Goal: Information Seeking & Learning: Compare options

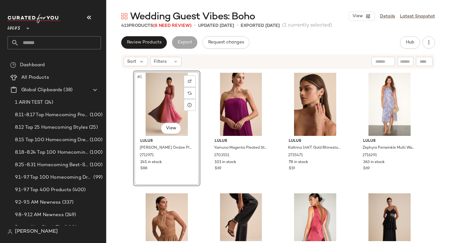
click at [138, 76] on span "#1" at bounding box center [140, 77] width 7 height 6
click at [344, 188] on div "#1 View Lulus Belisse Rust Ombre Pleated Lace-Up Midi Dress 2712971 245 in stoc…" at bounding box center [278, 156] width 290 height 171
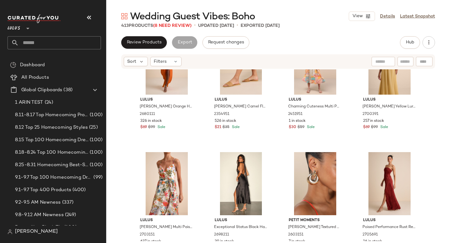
scroll to position [1274, 0]
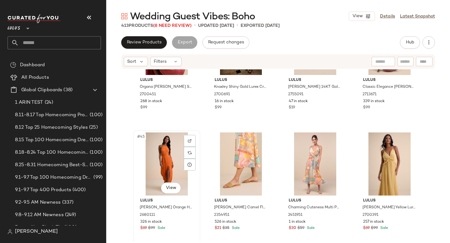
click at [152, 155] on div "#45 View" at bounding box center [166, 164] width 63 height 63
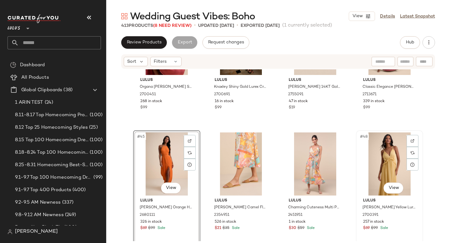
click at [378, 155] on div "#48 View" at bounding box center [390, 164] width 63 height 63
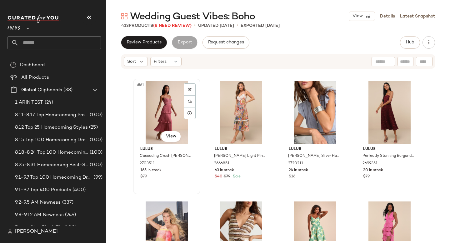
scroll to position [1887, 0]
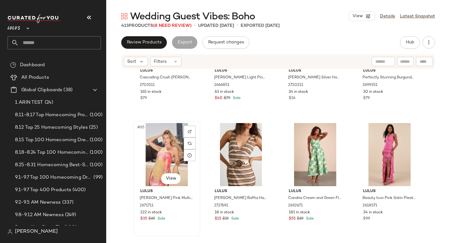
click at [169, 146] on div "#65 View" at bounding box center [166, 154] width 63 height 63
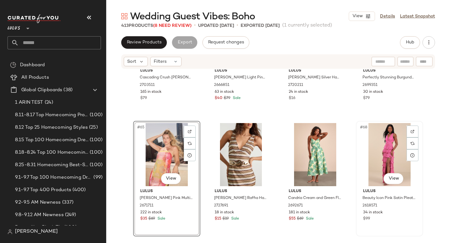
click at [389, 145] on div "#68 View" at bounding box center [390, 154] width 63 height 63
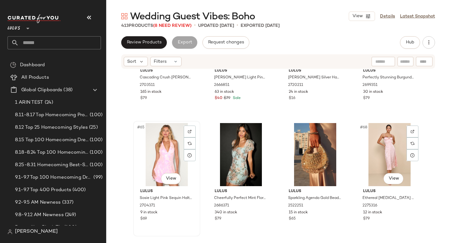
click at [160, 155] on div "#65 View" at bounding box center [166, 154] width 63 height 63
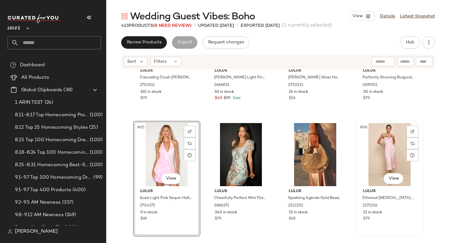
click at [370, 141] on div "#68 View" at bounding box center [390, 154] width 63 height 63
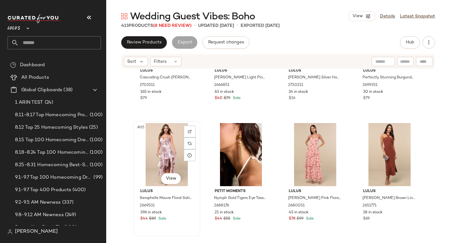
click at [174, 160] on div "#65 View" at bounding box center [166, 154] width 63 height 63
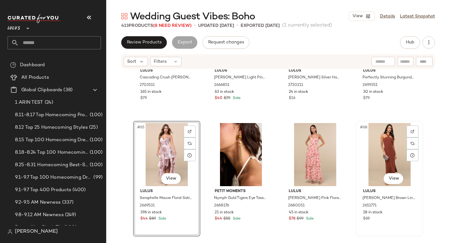
click at [401, 153] on div "#68 View" at bounding box center [390, 154] width 63 height 63
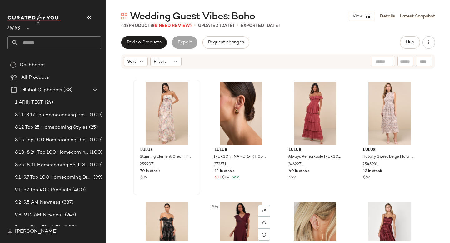
scroll to position [2035, 0]
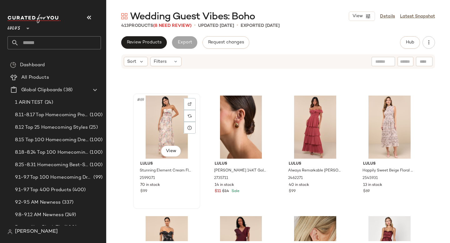
click at [173, 127] on div "#69 View" at bounding box center [166, 127] width 63 height 63
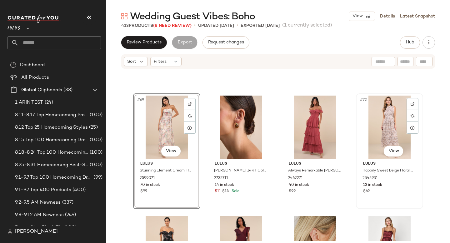
click at [395, 127] on div "#72 View" at bounding box center [390, 127] width 63 height 63
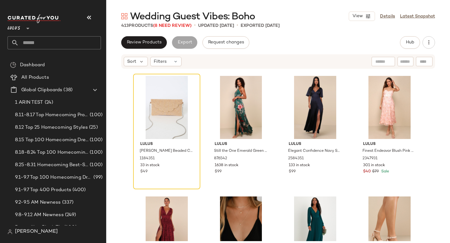
scroll to position [2659, 0]
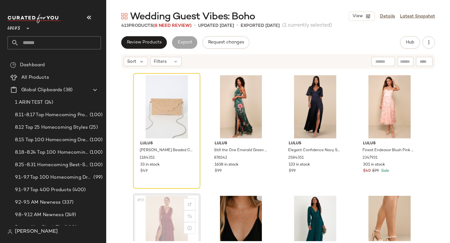
scroll to position [2663, 0]
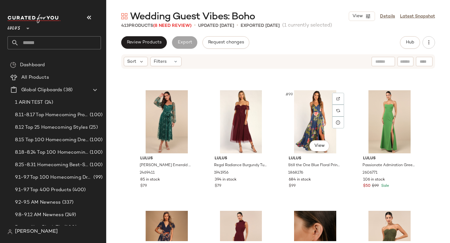
scroll to position [2882, 0]
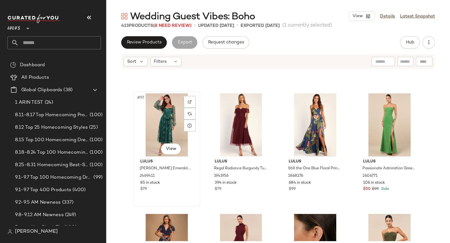
click at [154, 135] on div "#97 View" at bounding box center [166, 125] width 63 height 63
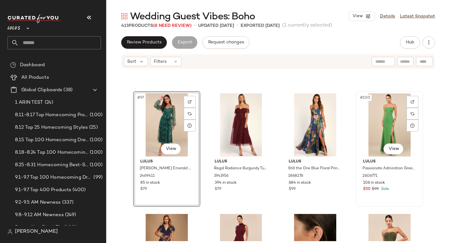
click at [367, 122] on div "#100 View" at bounding box center [390, 125] width 63 height 63
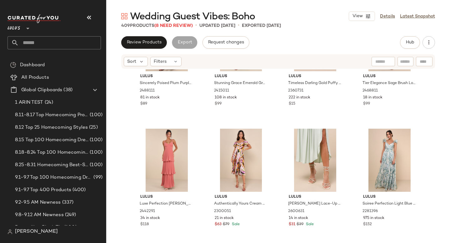
scroll to position [3579, 0]
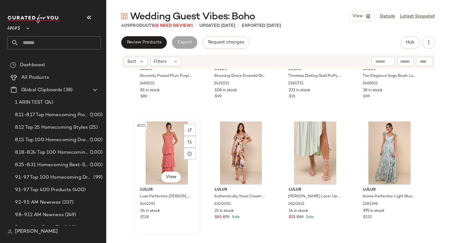
click at [157, 148] on div "#121 View" at bounding box center [166, 153] width 63 height 63
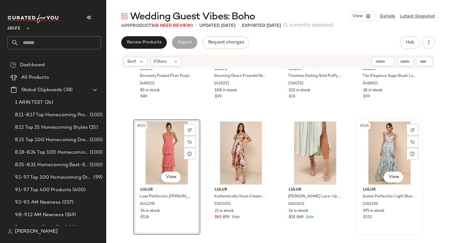
click at [382, 150] on div "#124 View" at bounding box center [390, 153] width 63 height 63
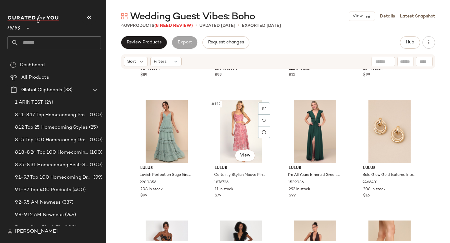
scroll to position [3576, 0]
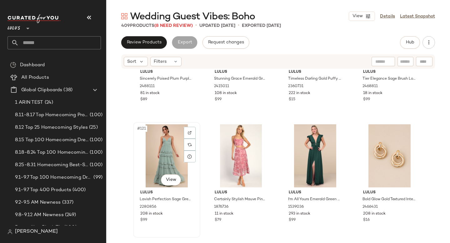
click at [171, 141] on div "#121 View" at bounding box center [166, 156] width 63 height 63
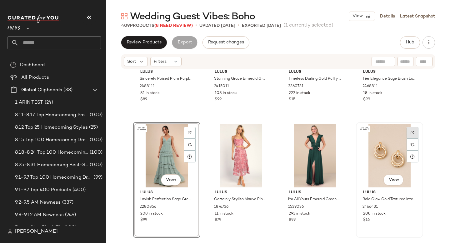
click at [407, 139] on div at bounding box center [413, 133] width 12 height 12
click at [208, 149] on div "#122 View Lulus Certainly Stylish Mauve Pink Burnout Floral Two-Piece Midi Dres…" at bounding box center [241, 180] width 67 height 116
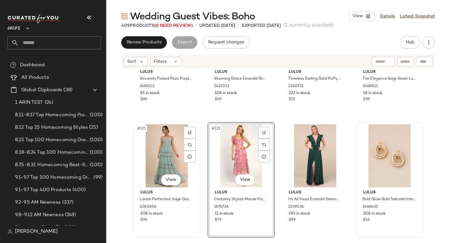
click at [158, 141] on div "#121 View" at bounding box center [166, 156] width 63 height 63
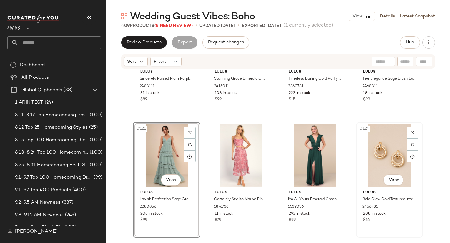
click at [379, 144] on div "#124 View" at bounding box center [390, 156] width 63 height 63
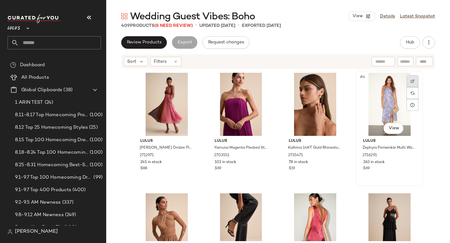
click at [411, 81] on img at bounding box center [413, 81] width 4 height 4
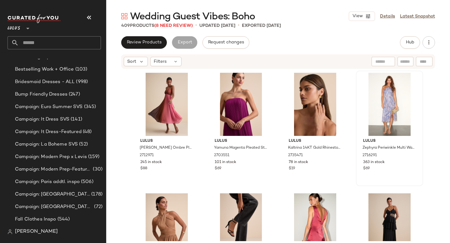
scroll to position [284, 0]
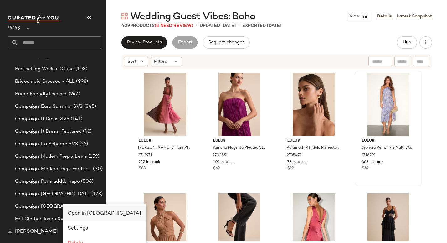
click at [90, 216] on span "Open in Split View" at bounding box center [105, 213] width 74 height 5
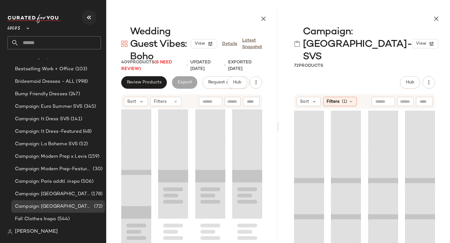
click at [90, 18] on icon "button" at bounding box center [89, 18] width 8 height 8
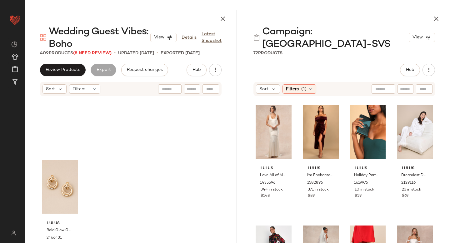
click at [231, 139] on div "Lulus Bold Glow Gold Textured Interlocking Hoop Earrings 2466431 208 in stock $…" at bounding box center [131, 183] width 212 height 172
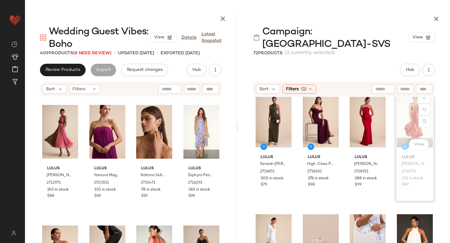
scroll to position [1585, 0]
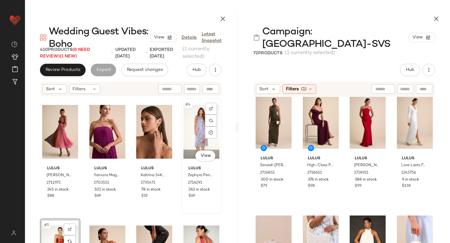
click at [193, 126] on div "#4 View" at bounding box center [202, 131] width 36 height 63
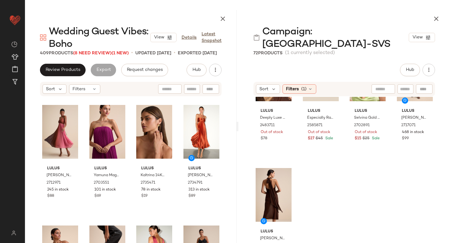
scroll to position [1882, 0]
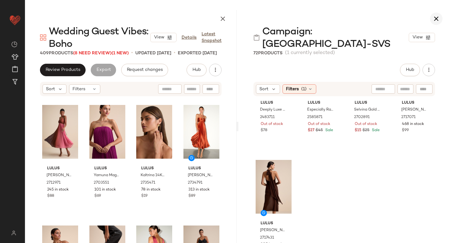
click at [436, 20] on icon "button" at bounding box center [437, 19] width 8 height 8
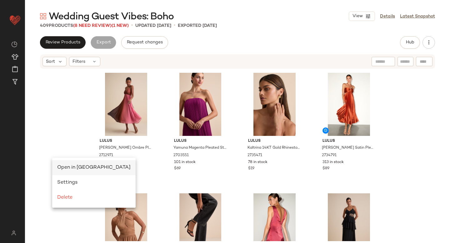
click at [71, 167] on span "Open in Split View" at bounding box center [94, 167] width 74 height 5
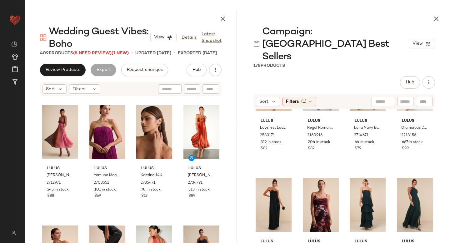
scroll to position [430, 0]
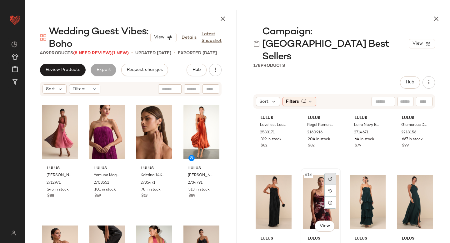
click at [330, 173] on div at bounding box center [331, 179] width 12 height 12
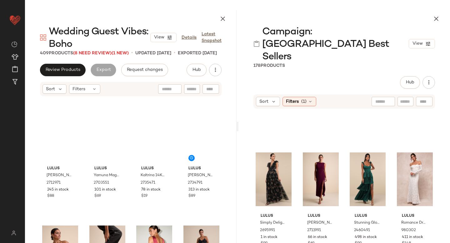
scroll to position [0, 0]
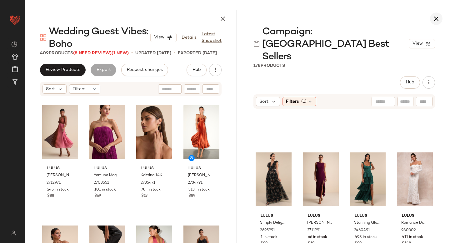
click at [436, 18] on icon "button" at bounding box center [437, 19] width 8 height 8
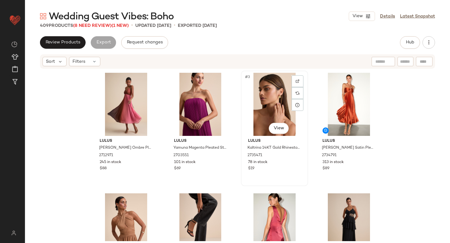
click at [259, 109] on div "#3 View" at bounding box center [274, 104] width 63 height 63
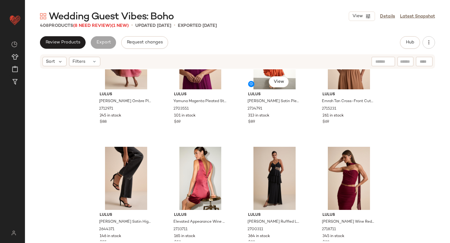
scroll to position [62, 0]
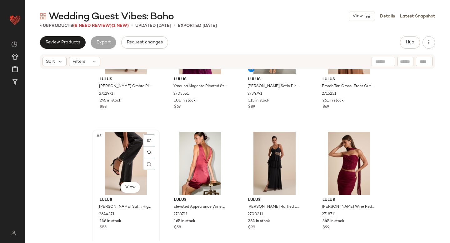
click at [127, 160] on div "#5 View" at bounding box center [126, 163] width 63 height 63
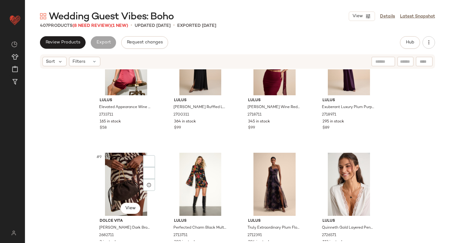
scroll to position [195, 0]
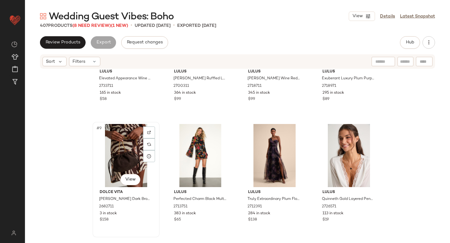
click at [126, 162] on div "#9 View" at bounding box center [126, 155] width 63 height 63
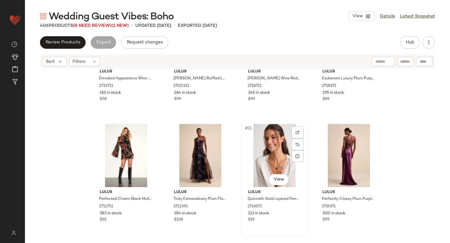
click at [249, 145] on div "#11 View" at bounding box center [274, 155] width 63 height 63
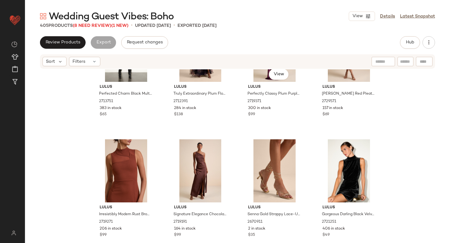
scroll to position [301, 0]
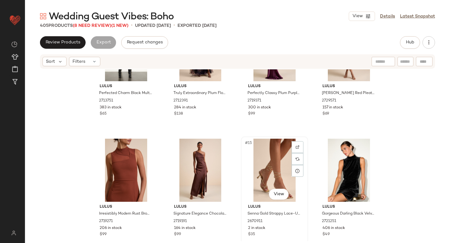
click at [277, 156] on div "#15 View" at bounding box center [274, 170] width 63 height 63
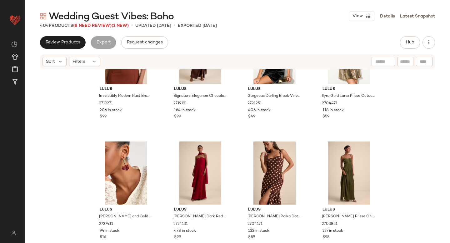
scroll to position [419, 0]
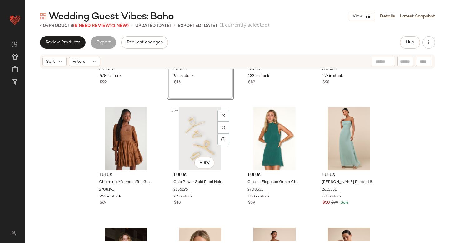
scroll to position [572, 0]
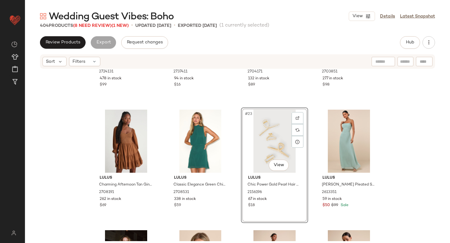
scroll to position [572, 0]
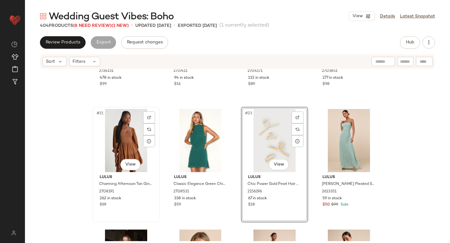
click at [110, 134] on div "#21 View" at bounding box center [126, 140] width 63 height 63
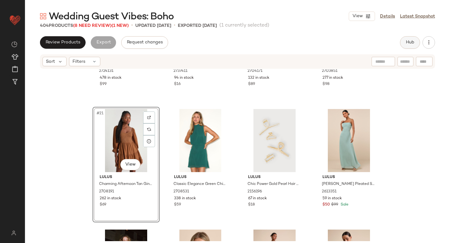
click at [405, 43] on button "Hub" at bounding box center [410, 42] width 20 height 13
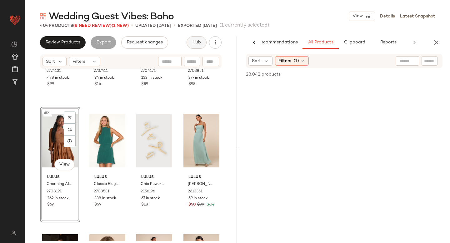
scroll to position [0, 15]
click at [434, 42] on icon "button" at bounding box center [437, 43] width 8 height 8
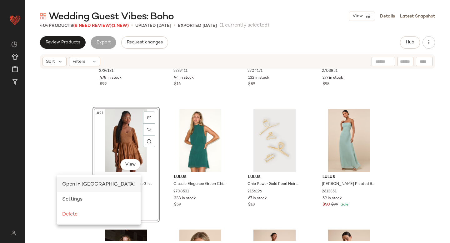
scroll to position [0, 0]
click at [78, 184] on span "Open in Split View" at bounding box center [99, 184] width 74 height 5
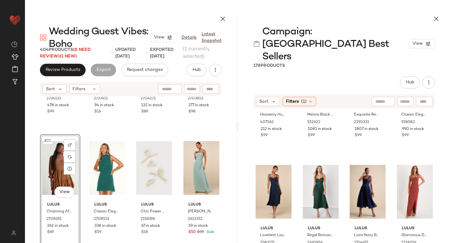
scroll to position [334, 0]
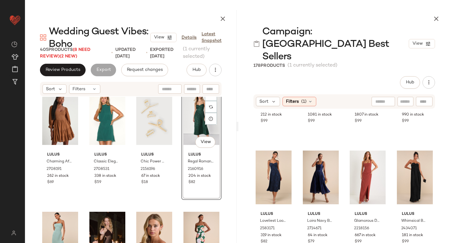
scroll to position [641, 0]
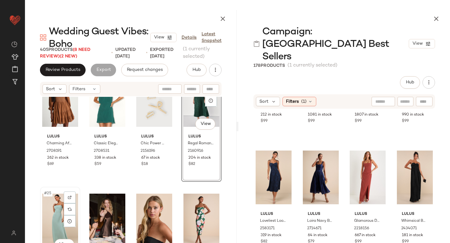
click at [49, 209] on div "#25 View" at bounding box center [60, 220] width 36 height 63
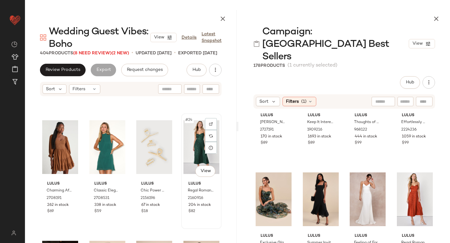
scroll to position [591, 0]
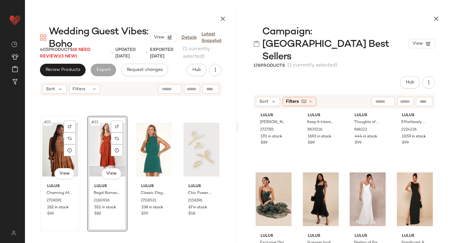
click at [51, 149] on div "#21 View" at bounding box center [60, 149] width 36 height 63
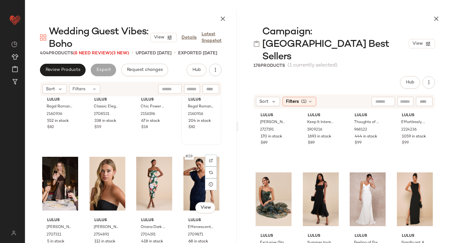
scroll to position [685, 0]
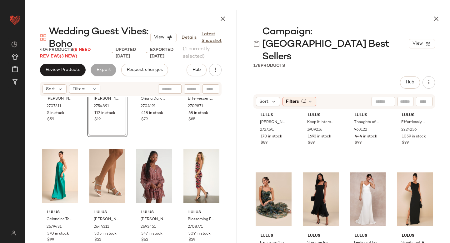
scroll to position [806, 0]
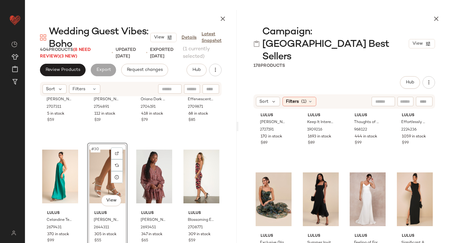
drag, startPoint x: 48, startPoint y: 170, endPoint x: 109, endPoint y: 173, distance: 61.1
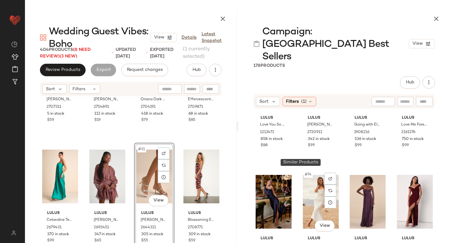
scroll to position [2125, 0]
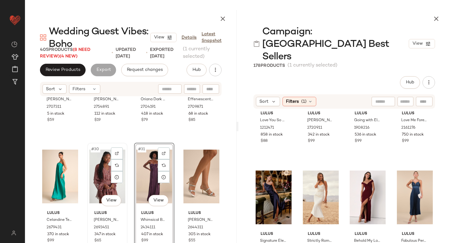
click at [98, 165] on div "#30 View" at bounding box center [107, 176] width 36 height 63
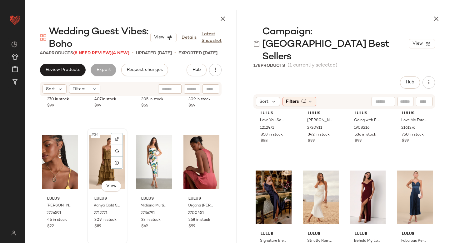
scroll to position [944, 0]
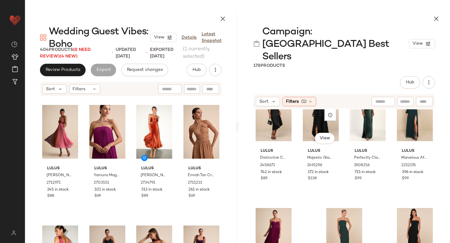
scroll to position [4176, 0]
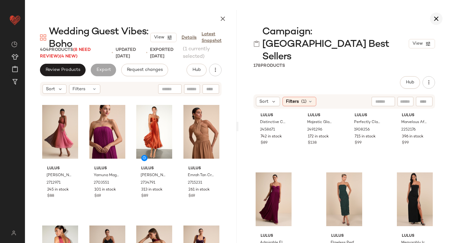
click at [441, 19] on button "button" at bounding box center [436, 19] width 13 height 13
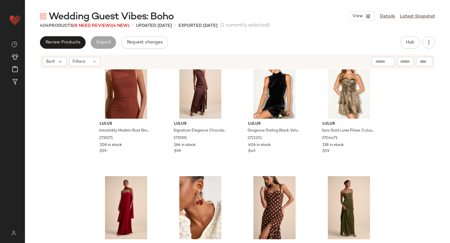
scroll to position [387, 0]
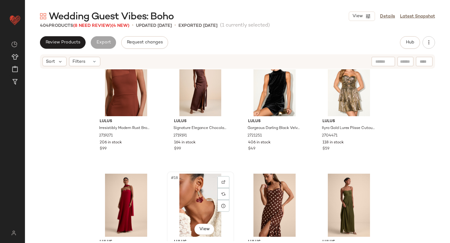
click at [188, 199] on div "#18 View" at bounding box center [200, 205] width 63 height 63
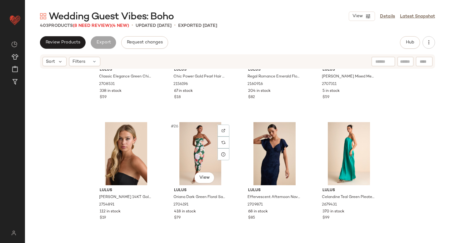
scroll to position [680, 0]
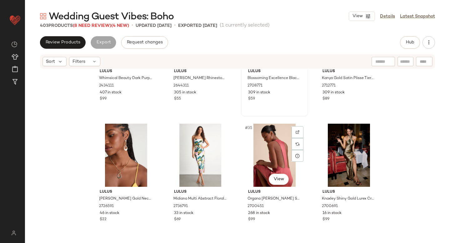
scroll to position [921, 0]
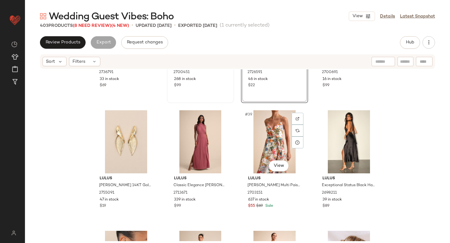
scroll to position [1053, 0]
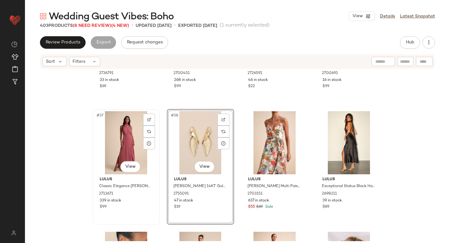
click at [127, 140] on div "#37 View" at bounding box center [126, 142] width 63 height 63
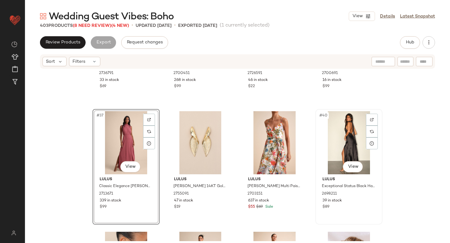
click at [333, 123] on div "#40 View" at bounding box center [349, 142] width 63 height 63
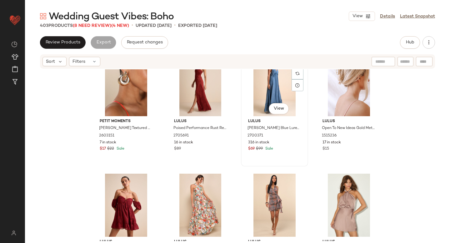
scroll to position [1110, 0]
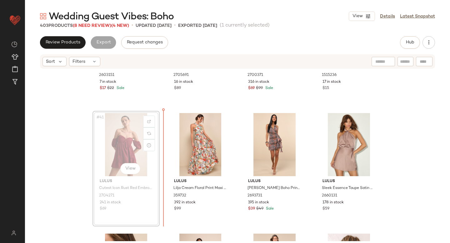
scroll to position [1186, 0]
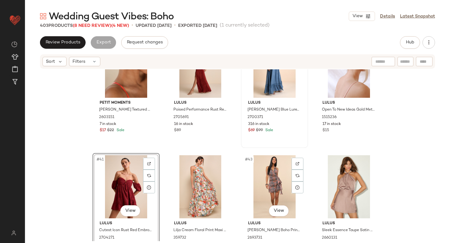
scroll to position [1125, 0]
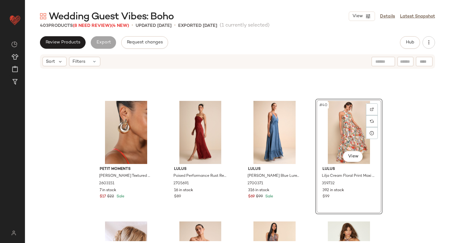
scroll to position [1055, 0]
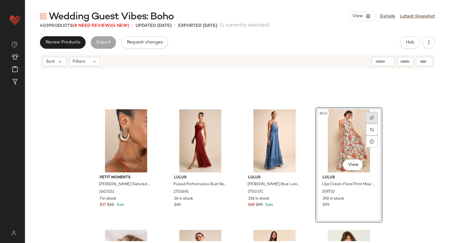
click at [368, 118] on div at bounding box center [372, 118] width 12 height 12
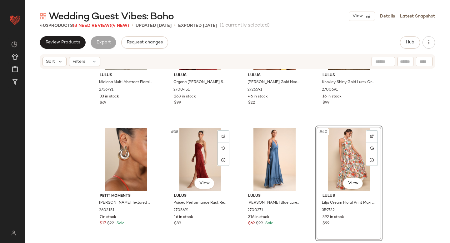
scroll to position [1034, 0]
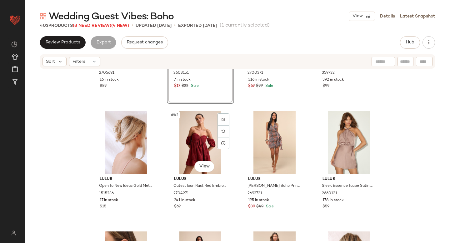
scroll to position [1181, 0]
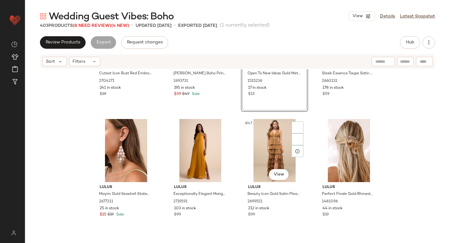
scroll to position [1289, 0]
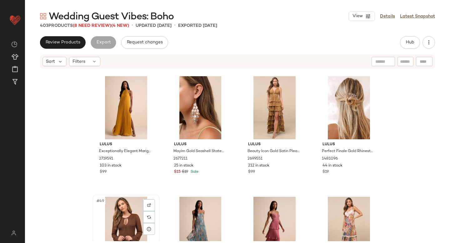
scroll to position [1330, 0]
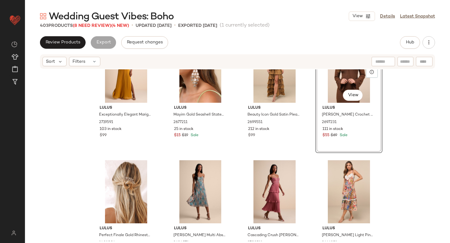
scroll to position [1396, 0]
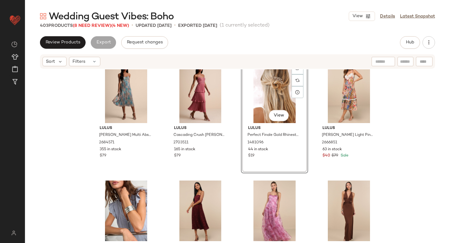
scroll to position [1499, 0]
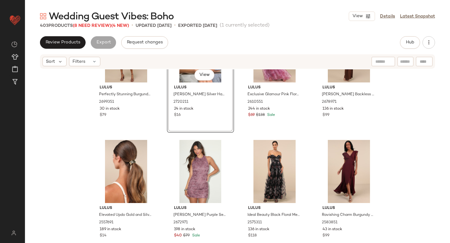
scroll to position [1648, 0]
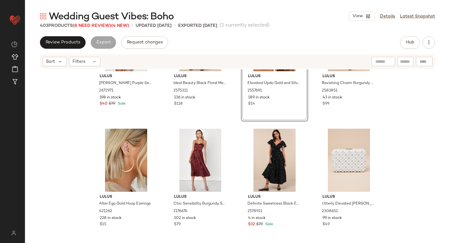
scroll to position [1766, 0]
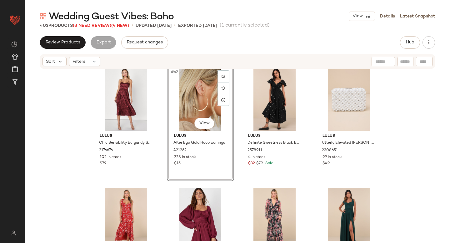
scroll to position [1836, 0]
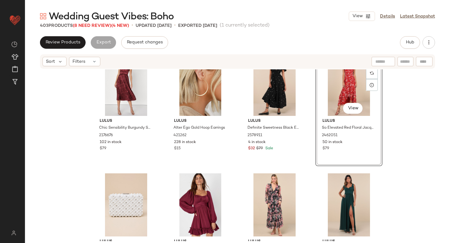
scroll to position [1863, 0]
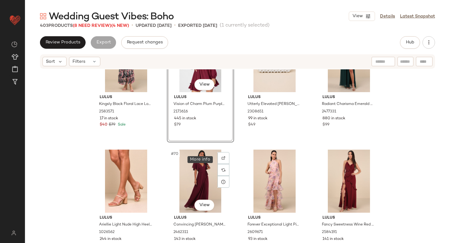
scroll to position [2032, 0]
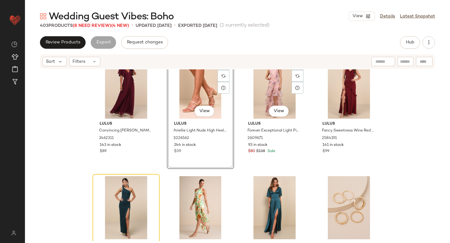
scroll to position [2133, 0]
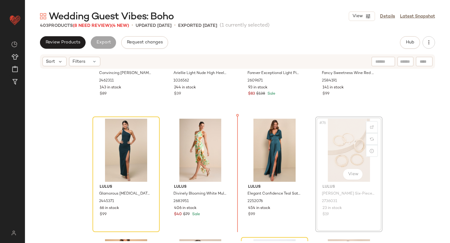
drag, startPoint x: 338, startPoint y: 143, endPoint x: 236, endPoint y: 160, distance: 103.8
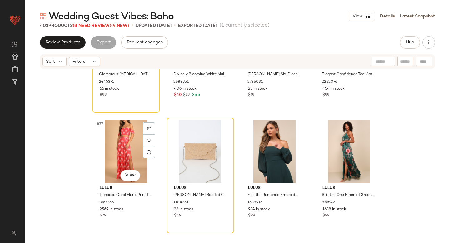
scroll to position [2254, 0]
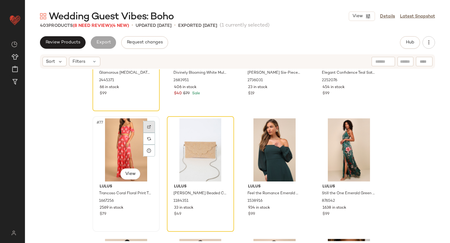
click at [147, 123] on div at bounding box center [149, 127] width 12 height 12
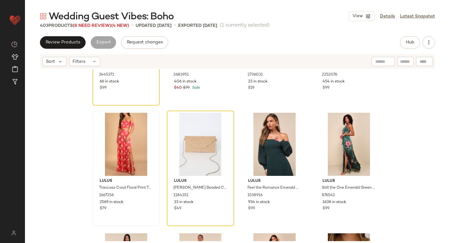
scroll to position [2220, 0]
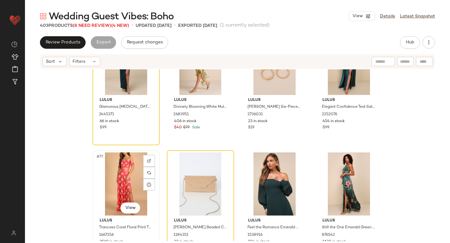
click at [109, 181] on div "#77 View" at bounding box center [126, 184] width 63 height 63
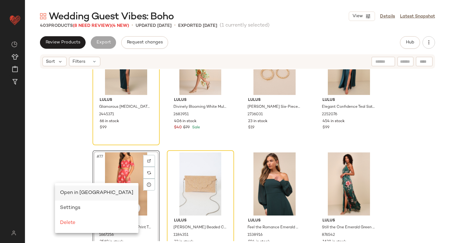
click at [76, 191] on span "Open in Split View" at bounding box center [97, 193] width 74 height 5
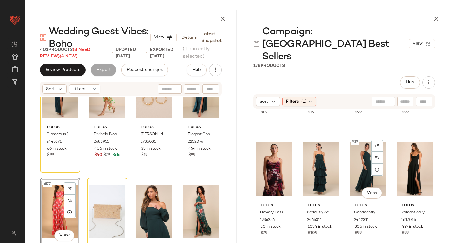
scroll to position [468, 0]
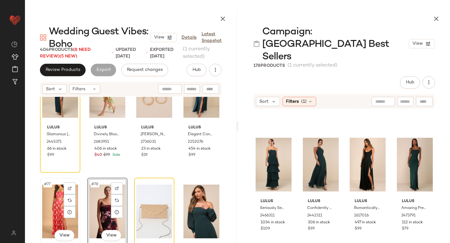
click at [49, 203] on div "#77 View" at bounding box center [60, 211] width 36 height 63
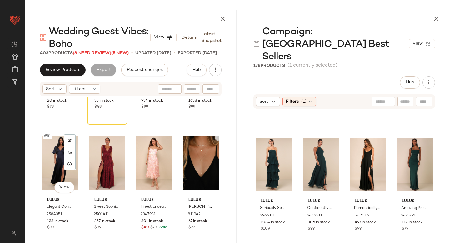
scroll to position [2400, 0]
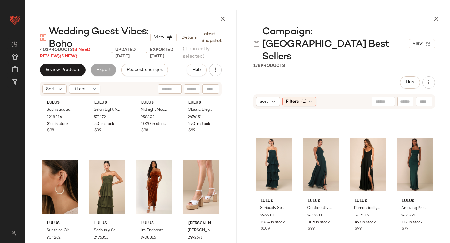
scroll to position [2608, 0]
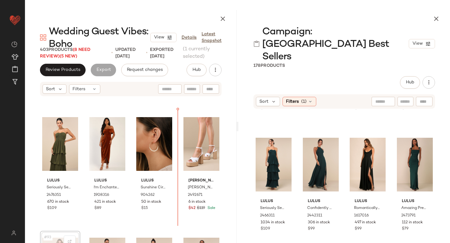
scroll to position [2630, 0]
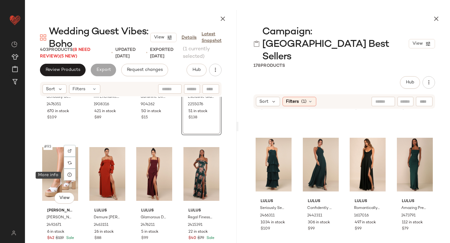
scroll to position [2748, 0]
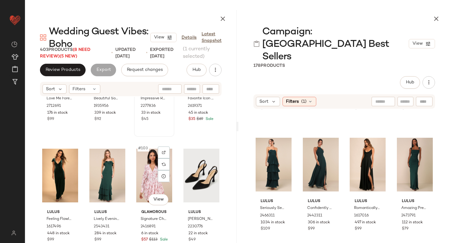
scroll to position [2986, 0]
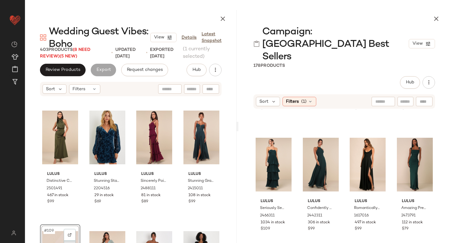
scroll to position [3139, 0]
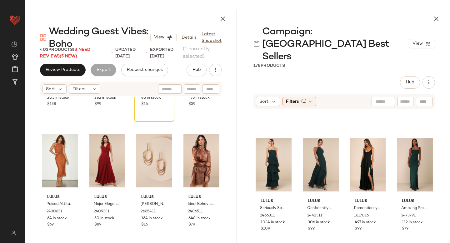
scroll to position [3602, 0]
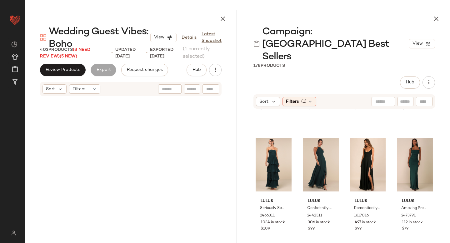
scroll to position [5864, 0]
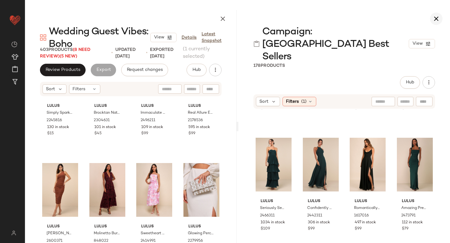
click at [434, 20] on icon "button" at bounding box center [437, 19] width 8 height 8
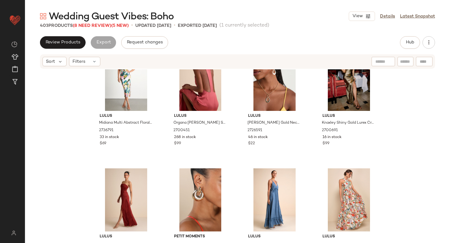
scroll to position [1048, 0]
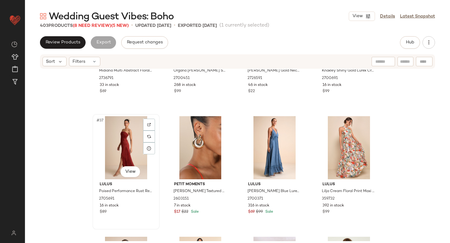
click at [125, 150] on div "#37 View" at bounding box center [126, 147] width 63 height 63
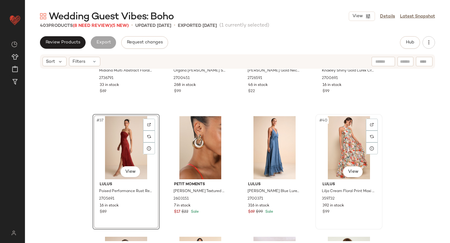
click at [335, 138] on div "#40 View" at bounding box center [349, 147] width 63 height 63
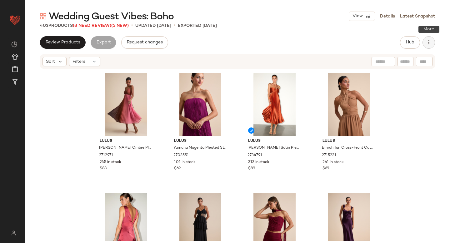
click at [429, 47] on button "button" at bounding box center [429, 42] width 13 height 13
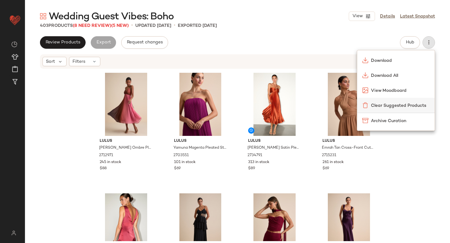
click at [403, 101] on div "Clear Suggested Products" at bounding box center [397, 105] width 78 height 15
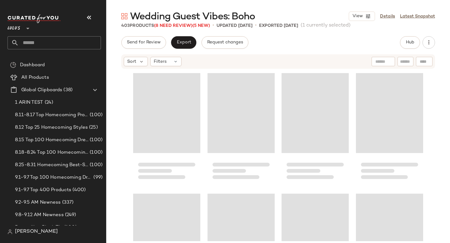
scroll to position [12025, 0]
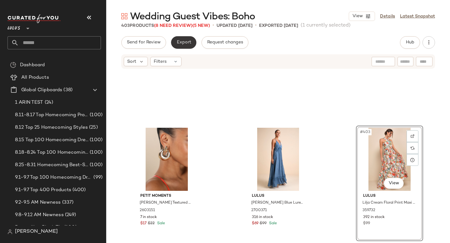
click at [187, 45] on span "Export" at bounding box center [183, 42] width 15 height 5
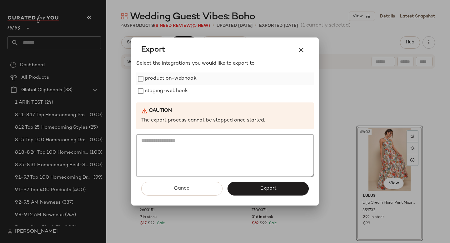
click at [174, 79] on label "production-webhook" at bounding box center [171, 79] width 52 height 13
click at [173, 92] on label "staging-webhook" at bounding box center [166, 91] width 43 height 13
click at [255, 187] on button "Export" at bounding box center [268, 189] width 81 height 14
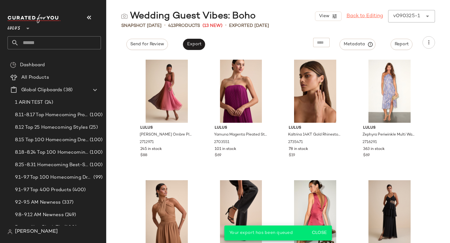
click at [365, 17] on link "Back to Editing" at bounding box center [365, 17] width 37 height 8
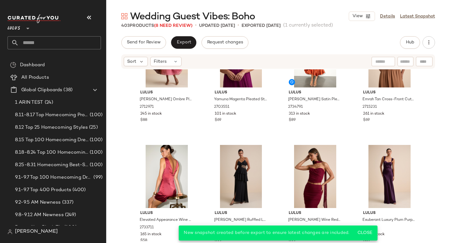
scroll to position [114, 0]
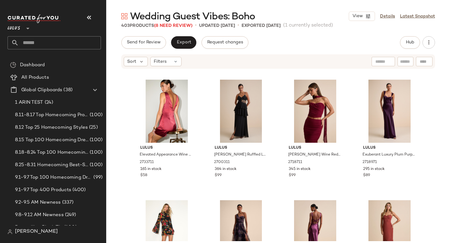
click at [45, 41] on input "text" at bounding box center [60, 42] width 82 height 13
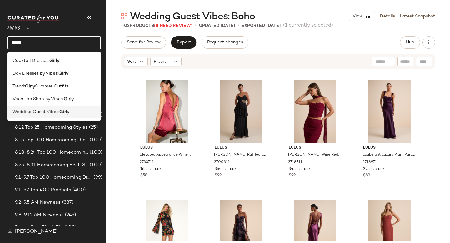
type input "*****"
click at [51, 110] on span "Wedding Guest Vibes:" at bounding box center [36, 112] width 47 height 7
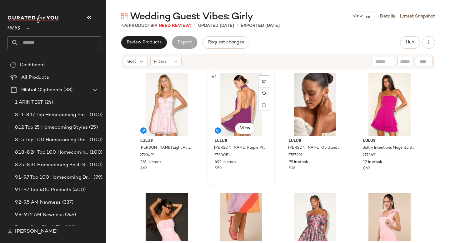
click at [246, 95] on div "#2 View" at bounding box center [241, 104] width 63 height 63
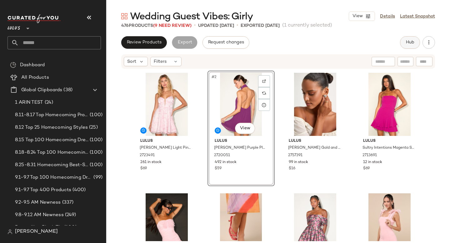
click at [411, 40] on span "Hub" at bounding box center [410, 42] width 9 height 5
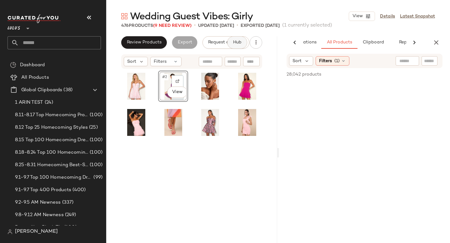
scroll to position [0, 37]
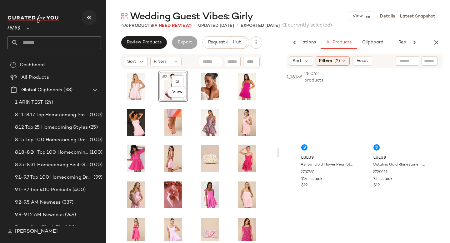
click at [88, 19] on icon "button" at bounding box center [89, 18] width 8 height 8
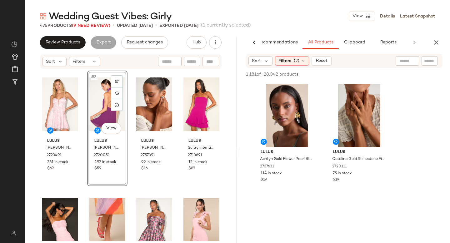
scroll to position [0, 15]
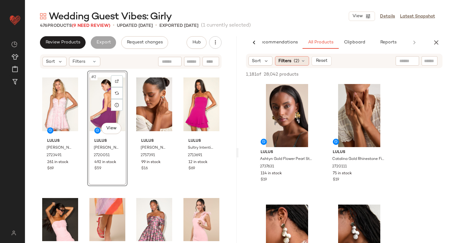
click at [294, 63] on span "(2)" at bounding box center [297, 61] width 6 height 7
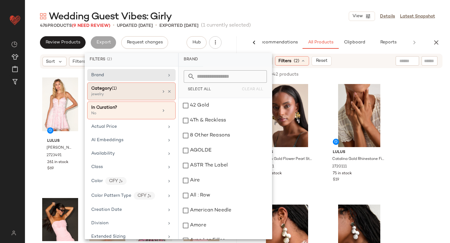
click at [133, 95] on div "jewelry" at bounding box center [122, 95] width 63 height 6
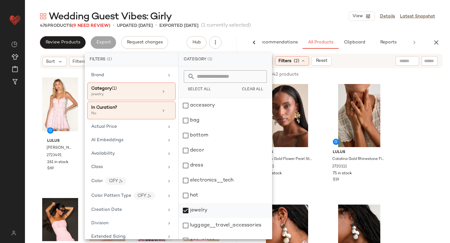
click at [187, 211] on div "jewelry" at bounding box center [225, 210] width 93 height 15
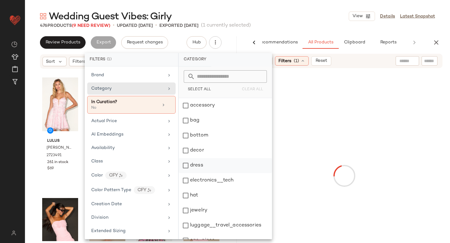
click at [188, 161] on div "dress" at bounding box center [225, 165] width 93 height 15
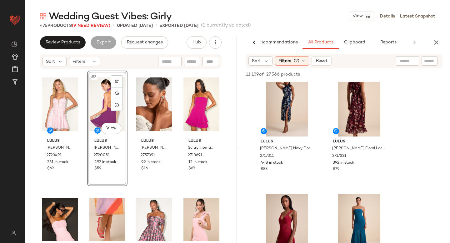
scroll to position [426, 0]
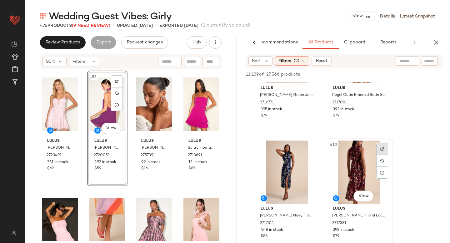
click at [380, 148] on div at bounding box center [383, 149] width 12 height 12
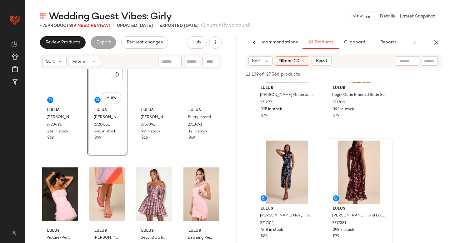
scroll to position [0, 0]
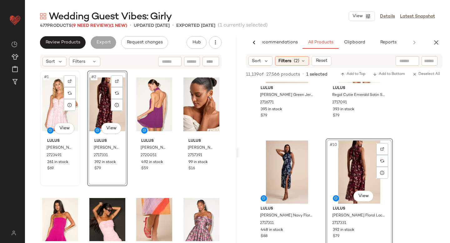
click at [51, 102] on div "#1 View" at bounding box center [60, 104] width 36 height 63
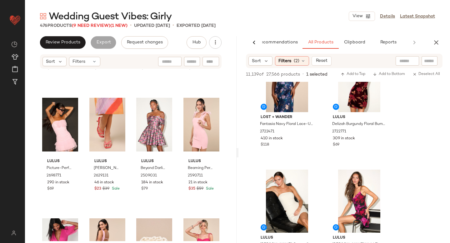
scroll to position [1071, 0]
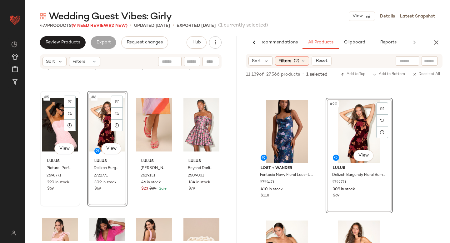
click at [63, 125] on div "#5 View" at bounding box center [60, 124] width 36 height 63
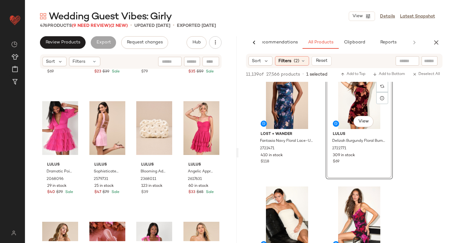
scroll to position [1179, 0]
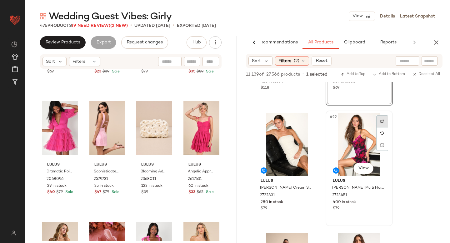
click at [382, 120] on img at bounding box center [383, 122] width 4 height 4
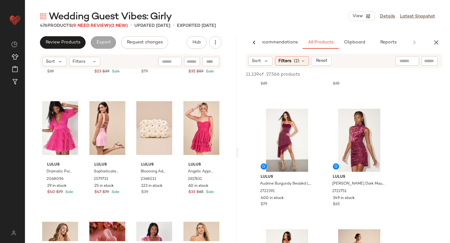
scroll to position [2510, 0]
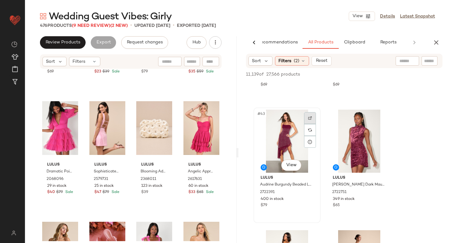
click at [310, 115] on div at bounding box center [310, 118] width 12 height 12
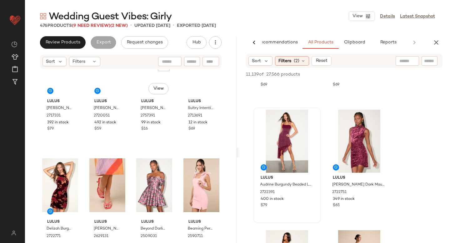
scroll to position [0, 0]
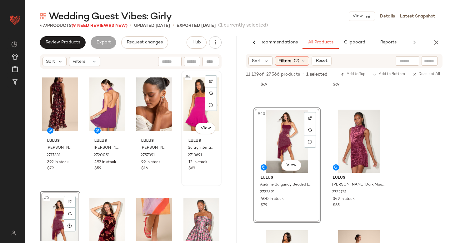
click at [192, 104] on div "#4 View" at bounding box center [202, 104] width 36 height 63
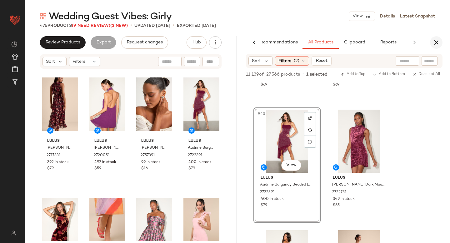
click at [435, 43] on icon "button" at bounding box center [437, 43] width 8 height 8
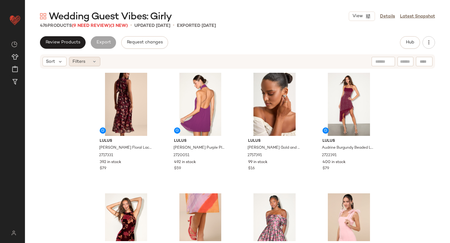
click at [92, 61] on icon at bounding box center [94, 61] width 5 height 5
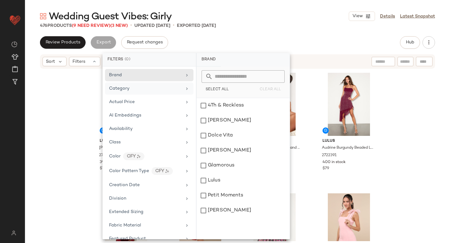
click at [120, 90] on span "Category" at bounding box center [119, 88] width 20 height 5
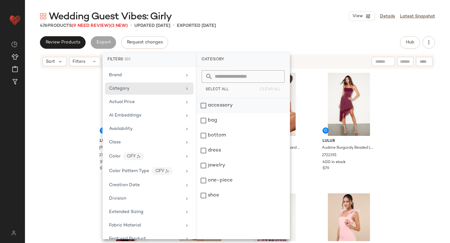
click at [204, 106] on div "accessory" at bounding box center [243, 105] width 93 height 15
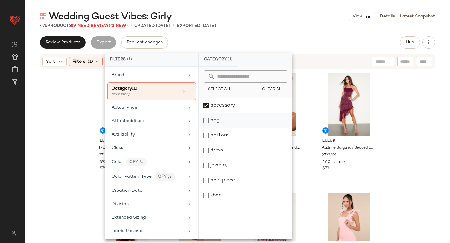
click at [205, 121] on div "bag" at bounding box center [245, 120] width 93 height 15
click at [207, 163] on div "jewelry" at bounding box center [245, 165] width 93 height 15
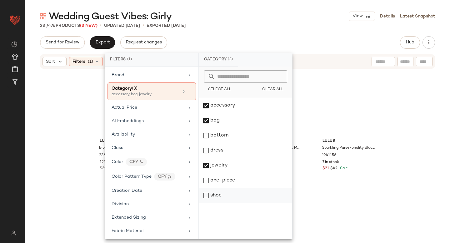
click at [207, 197] on div "shoe" at bounding box center [245, 195] width 93 height 15
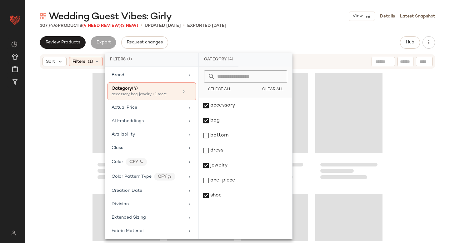
click at [413, 140] on div at bounding box center [237, 155] width 425 height 172
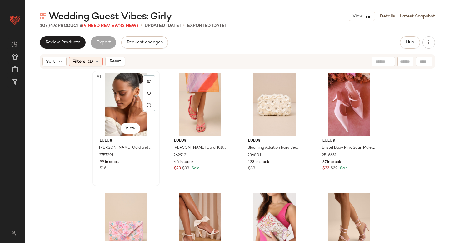
click at [121, 99] on div "#1 View" at bounding box center [126, 104] width 63 height 63
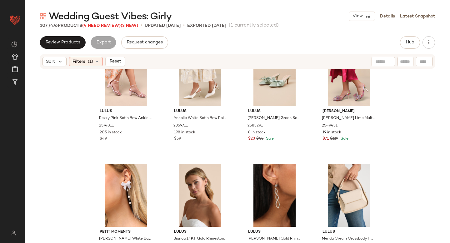
scroll to position [3090, 0]
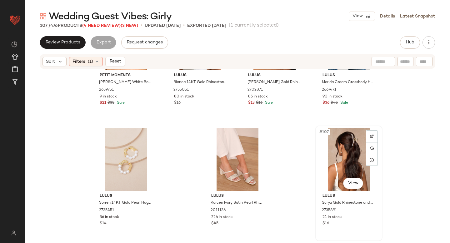
click at [338, 149] on div "#107 View" at bounding box center [349, 159] width 63 height 63
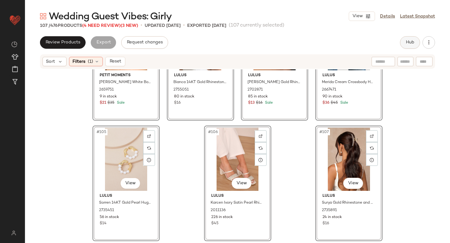
click at [414, 44] on span "Hub" at bounding box center [410, 42] width 9 height 5
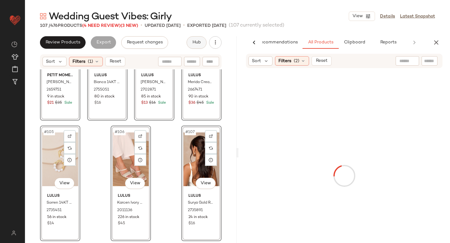
scroll to position [0, 15]
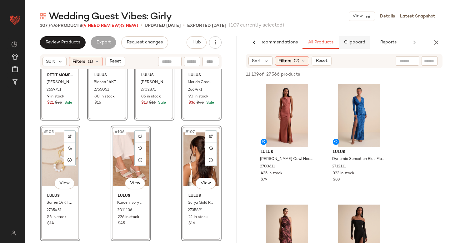
click at [356, 42] on span "Clipboard" at bounding box center [355, 42] width 22 height 5
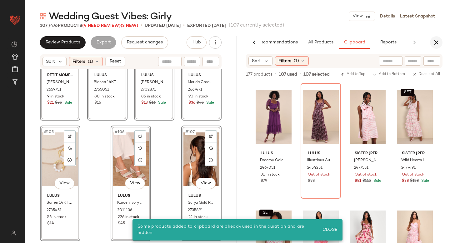
click at [436, 43] on icon "button" at bounding box center [437, 43] width 8 height 8
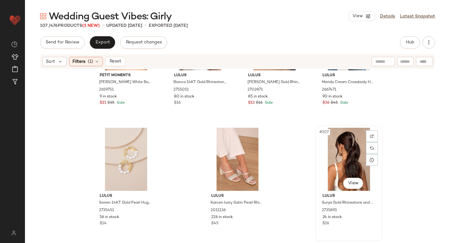
click at [333, 145] on div "#107 View" at bounding box center [349, 159] width 63 height 63
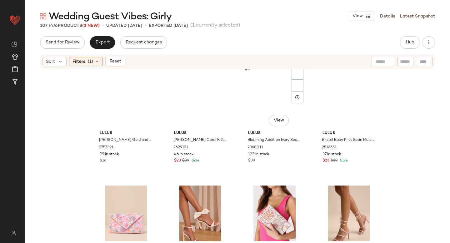
scroll to position [0, 0]
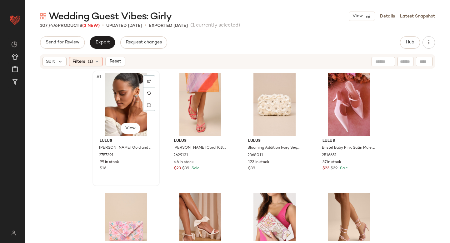
click at [121, 107] on div "#1 View" at bounding box center [126, 104] width 63 height 63
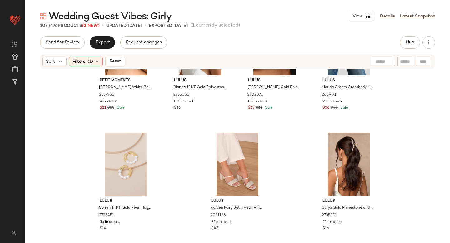
scroll to position [3090, 0]
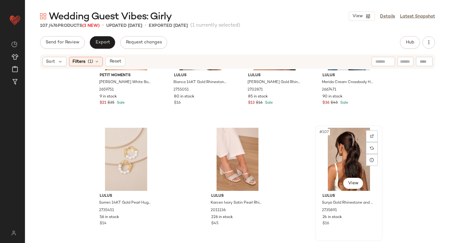
click at [334, 143] on div "#107 View" at bounding box center [349, 159] width 63 height 63
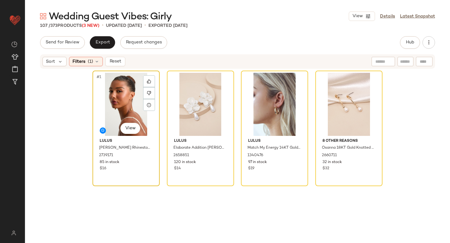
click at [115, 101] on div "#1 View" at bounding box center [126, 104] width 63 height 63
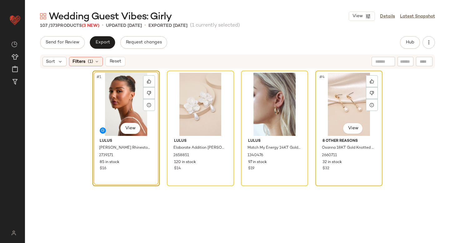
click at [327, 101] on div "#4 View" at bounding box center [349, 104] width 63 height 63
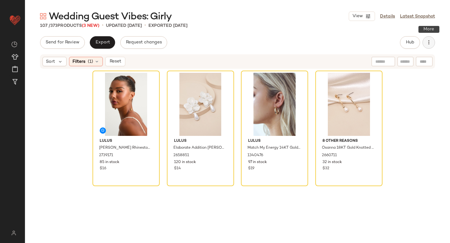
click at [434, 41] on button "button" at bounding box center [429, 42] width 13 height 13
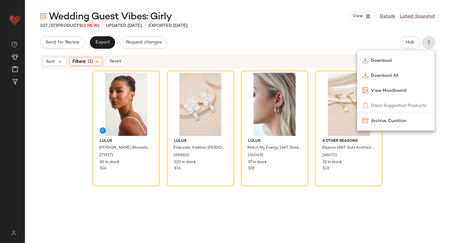
click at [407, 178] on div "Lulus Denise Gold Rhinestone Chain Drop Earrings 2739171 85 in stock $16 Lulus …" at bounding box center [237, 142] width 425 height 146
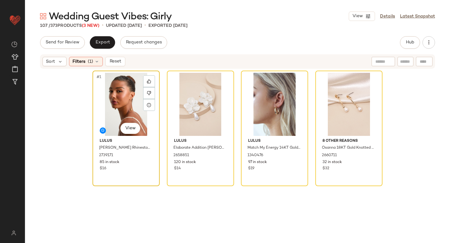
click at [141, 167] on div "$16" at bounding box center [126, 169] width 53 height 6
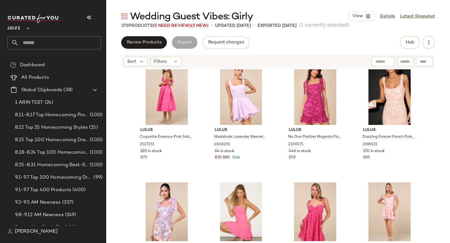
scroll to position [378, 0]
click at [310, 95] on div "#15 View" at bounding box center [315, 93] width 63 height 63
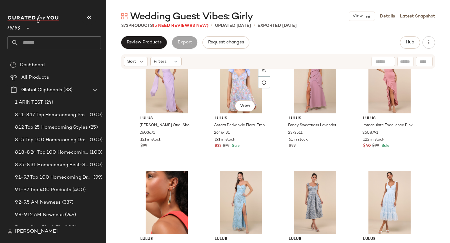
scroll to position [635, 0]
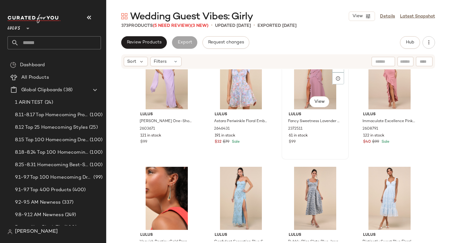
click at [298, 93] on div "#23 View" at bounding box center [315, 77] width 63 height 63
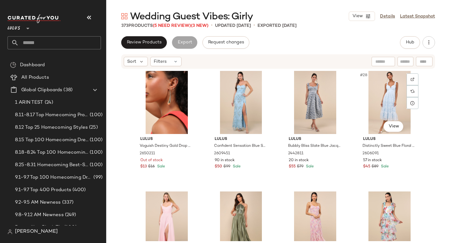
scroll to position [727, 0]
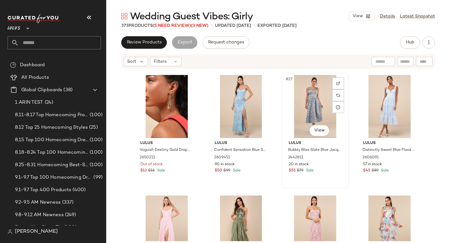
click at [316, 98] on div "#27 View" at bounding box center [315, 106] width 63 height 63
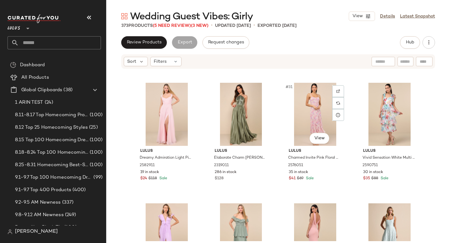
scroll to position [841, 0]
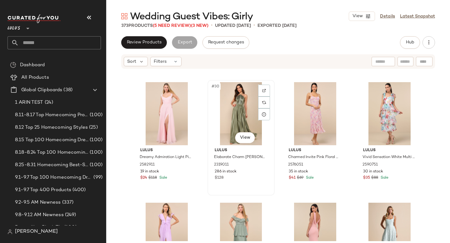
click at [239, 108] on div "#30 View" at bounding box center [241, 113] width 63 height 63
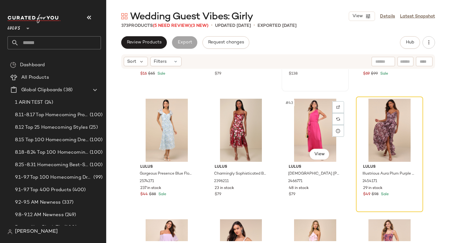
scroll to position [1186, 0]
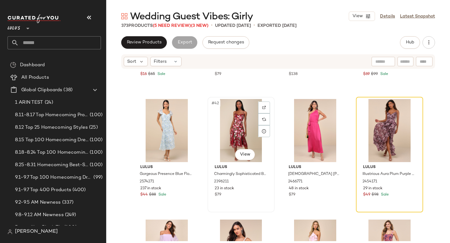
click at [217, 127] on div "#42 View" at bounding box center [241, 130] width 63 height 63
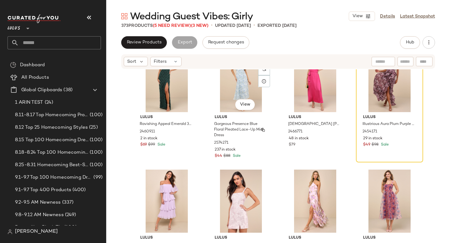
scroll to position [1206, 0]
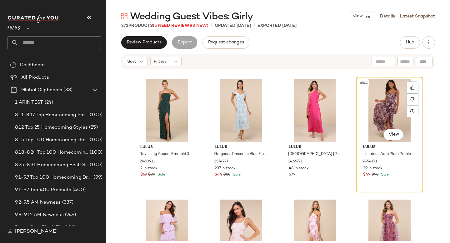
click at [378, 115] on div "#44 View" at bounding box center [390, 110] width 63 height 63
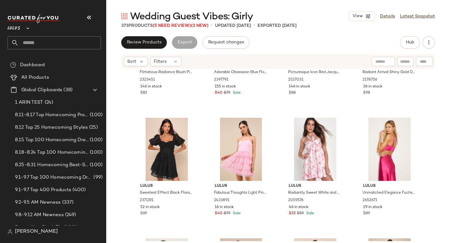
scroll to position [1892, 0]
click at [159, 160] on div "#65 View" at bounding box center [166, 149] width 63 height 63
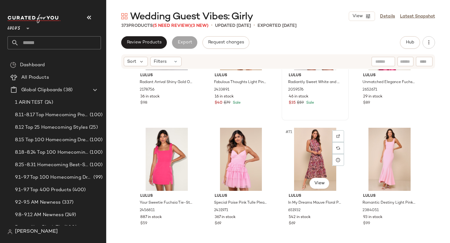
scroll to position [2017, 0]
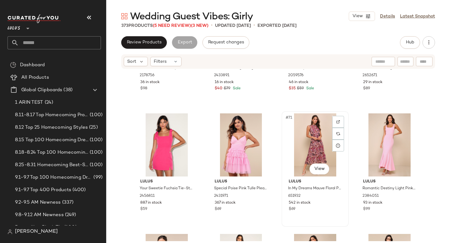
click at [303, 127] on div "#71 View" at bounding box center [315, 145] width 63 height 63
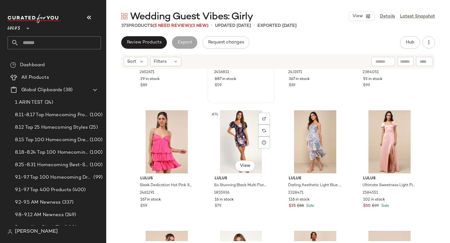
scroll to position [2141, 0]
click at [252, 141] on div "#74 View" at bounding box center [241, 142] width 63 height 63
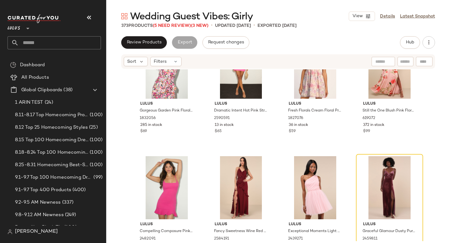
scroll to position [2469, 0]
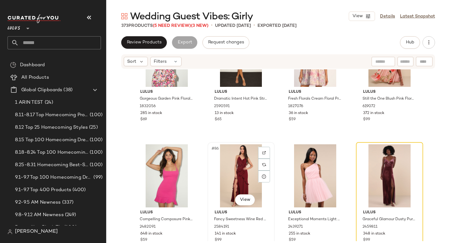
click at [246, 165] on div "#86 View" at bounding box center [241, 176] width 63 height 63
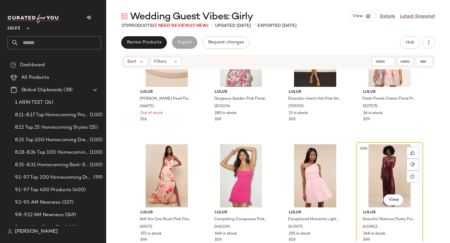
click at [390, 169] on div "#88 View" at bounding box center [390, 176] width 63 height 63
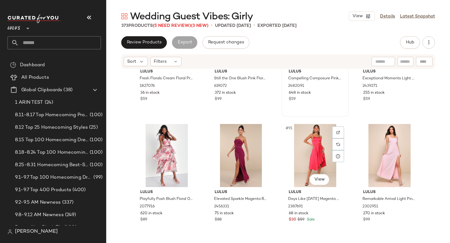
scroll to position [2624, 0]
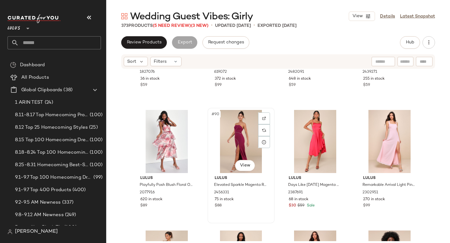
click at [245, 142] on div "#90 View" at bounding box center [241, 141] width 63 height 63
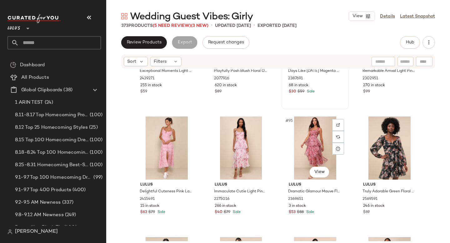
scroll to position [2749, 0]
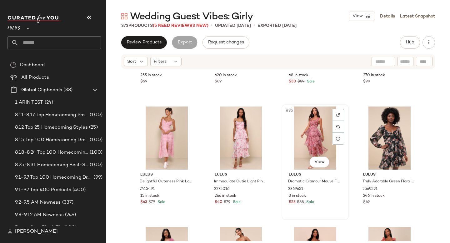
click at [309, 135] on div "#95 View" at bounding box center [315, 138] width 63 height 63
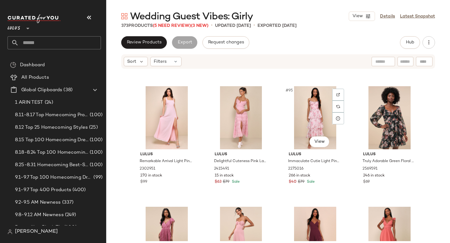
scroll to position [2772, 0]
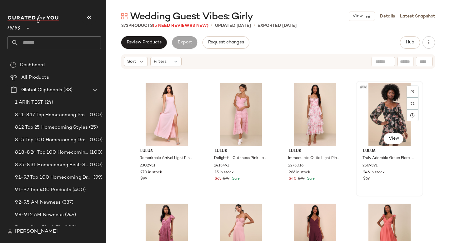
click at [364, 121] on div "#96 View" at bounding box center [390, 114] width 63 height 63
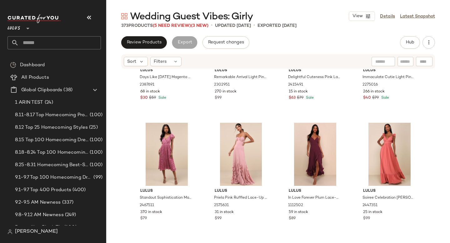
scroll to position [2861, 0]
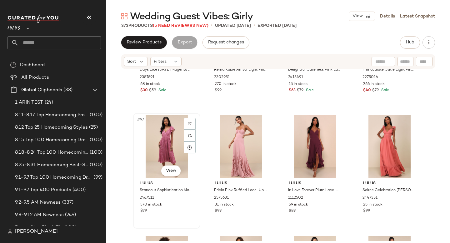
click at [165, 144] on div "#97 View" at bounding box center [166, 146] width 63 height 63
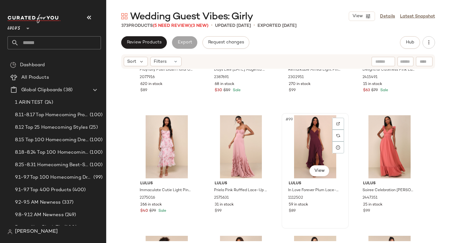
click at [307, 147] on div "#99 View" at bounding box center [315, 146] width 63 height 63
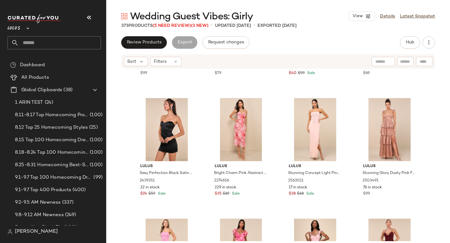
scroll to position [3487, 0]
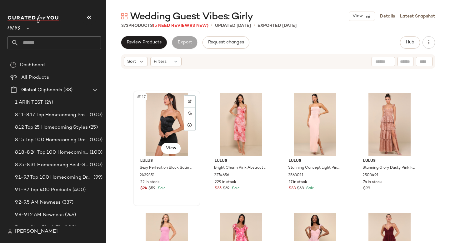
click at [166, 133] on div "#117 View" at bounding box center [166, 124] width 63 height 63
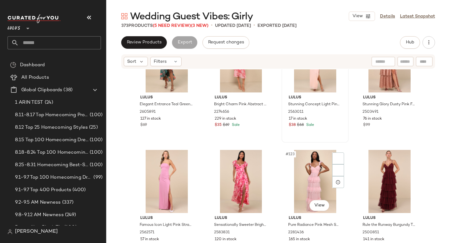
scroll to position [3570, 0]
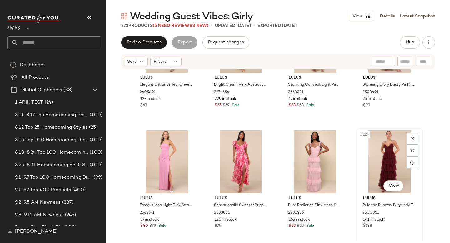
click at [379, 170] on div "#124 View" at bounding box center [390, 161] width 63 height 63
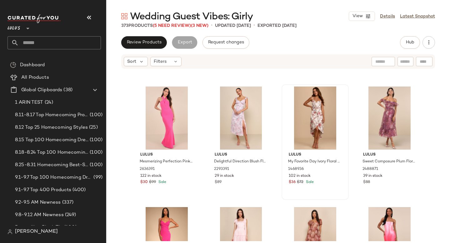
scroll to position [3857, 0]
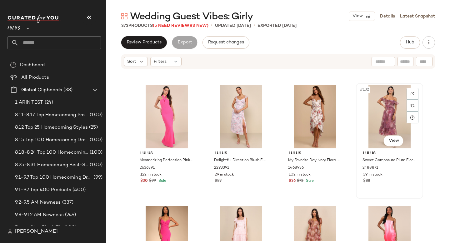
click at [385, 115] on div "#132 View" at bounding box center [390, 116] width 63 height 63
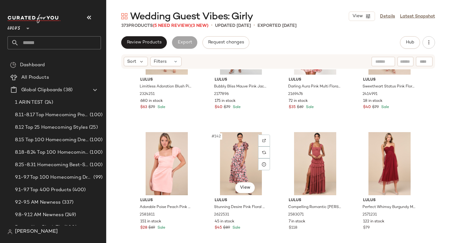
scroll to position [4175, 0]
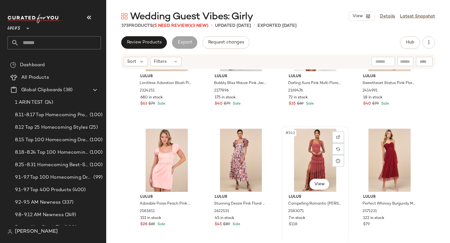
click at [313, 148] on div "#143 View" at bounding box center [315, 160] width 63 height 63
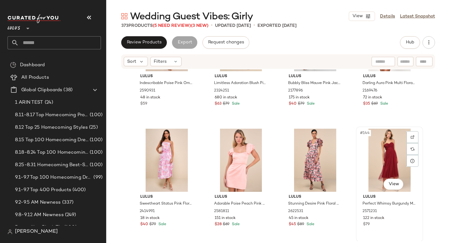
click at [378, 160] on div "#144 View" at bounding box center [390, 160] width 63 height 63
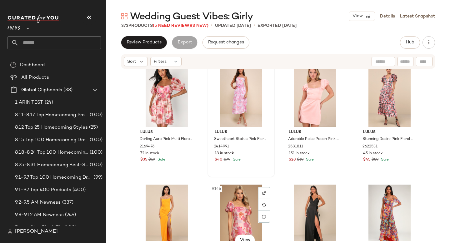
scroll to position [4236, 0]
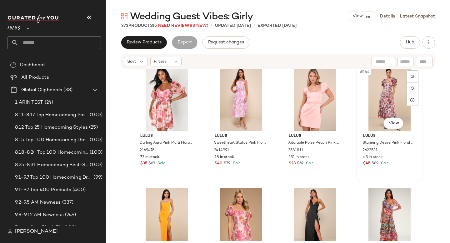
click at [374, 102] on div "#144 View" at bounding box center [390, 99] width 63 height 63
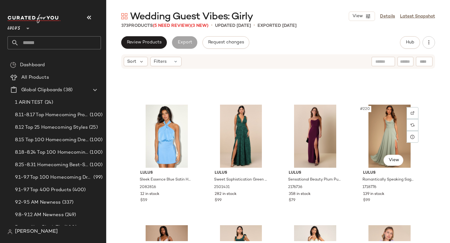
scroll to position [6491, 0]
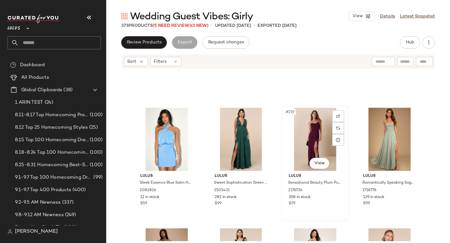
click at [312, 142] on div "#219 View" at bounding box center [315, 139] width 63 height 63
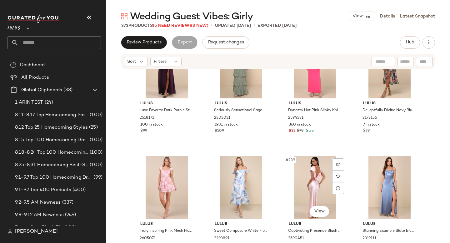
scroll to position [7048, 0]
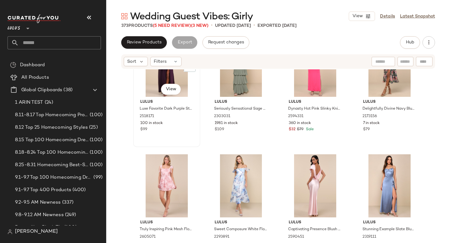
click at [151, 84] on div "#233 View" at bounding box center [166, 65] width 63 height 63
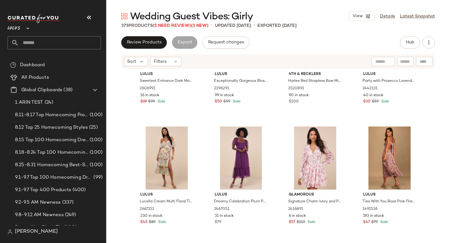
scroll to position [7561, 0]
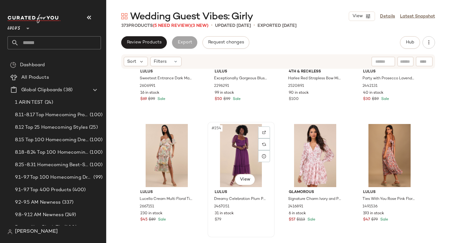
click at [247, 146] on div "#254 View" at bounding box center [241, 155] width 63 height 63
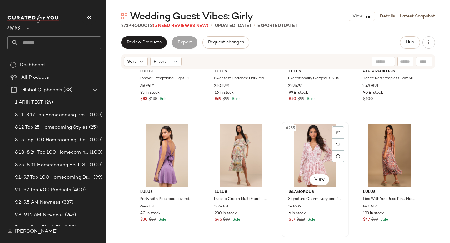
scroll to position [7595, 0]
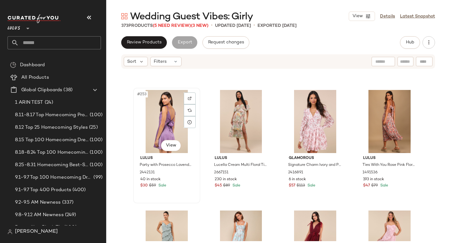
click at [162, 124] on div "#253 View" at bounding box center [166, 121] width 63 height 63
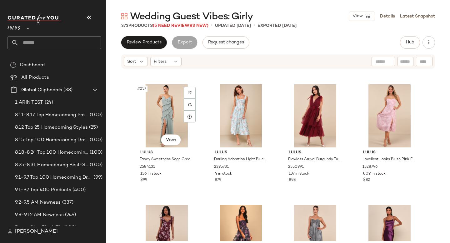
scroll to position [7722, 0]
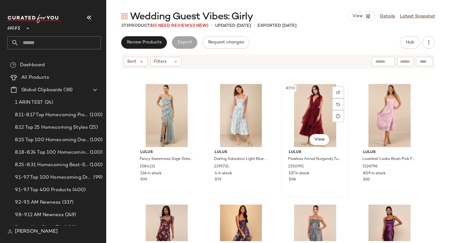
click at [304, 105] on div "#259 View" at bounding box center [315, 115] width 63 height 63
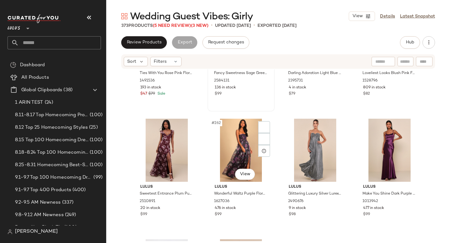
scroll to position [7827, 0]
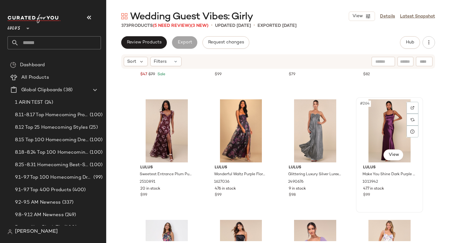
click at [389, 121] on div "#264 View" at bounding box center [390, 130] width 63 height 63
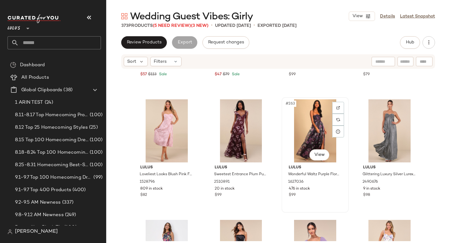
click at [305, 132] on div "#263 View" at bounding box center [315, 130] width 63 height 63
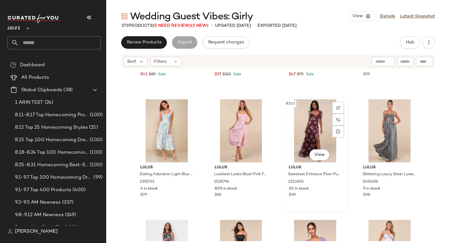
click at [299, 131] on div "#263 View" at bounding box center [315, 130] width 63 height 63
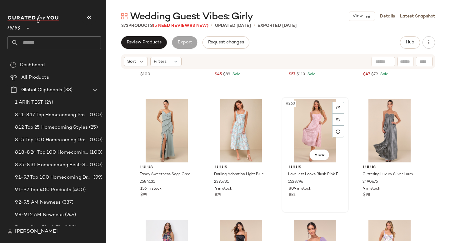
click at [292, 128] on div "#263 View" at bounding box center [315, 130] width 63 height 63
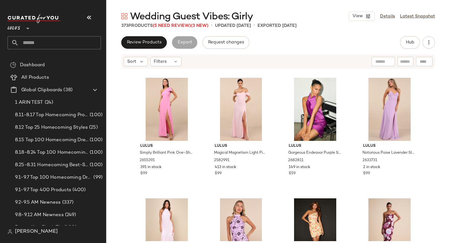
scroll to position [10505, 0]
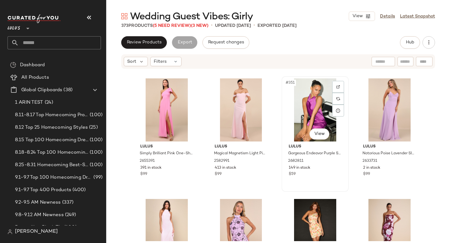
click at [312, 111] on div "#351 View" at bounding box center [315, 110] width 63 height 63
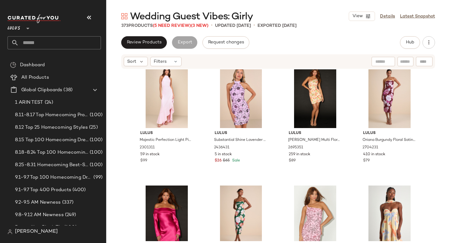
scroll to position [10643, 0]
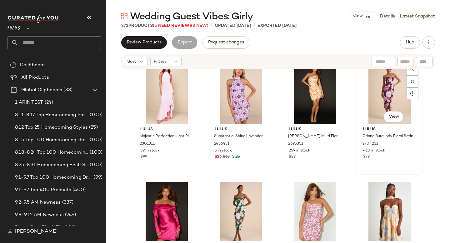
click at [368, 99] on div "#356 View" at bounding box center [390, 92] width 63 height 63
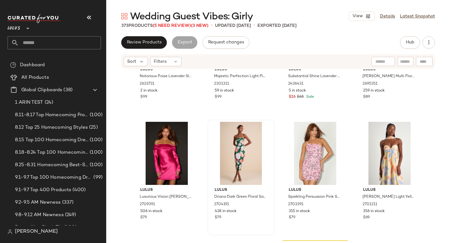
scroll to position [10721, 0]
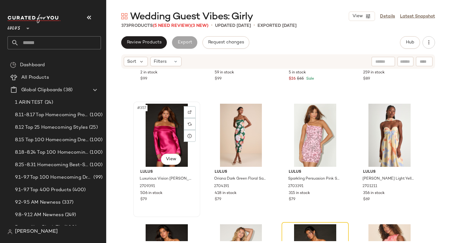
click at [164, 136] on div "#357 View" at bounding box center [166, 135] width 63 height 63
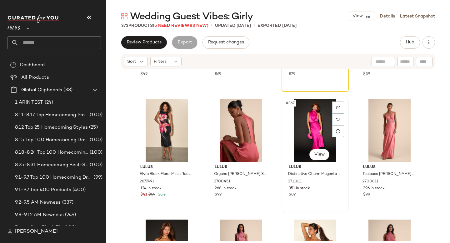
click at [303, 135] on div "#367 View" at bounding box center [315, 130] width 63 height 63
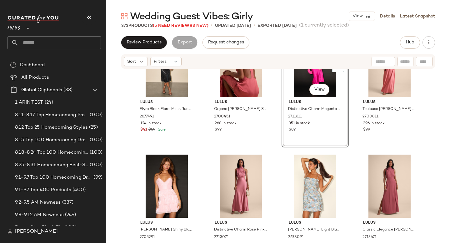
scroll to position [11008, 0]
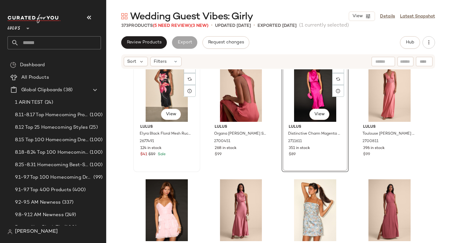
click at [166, 102] on div "#365 View" at bounding box center [166, 90] width 63 height 63
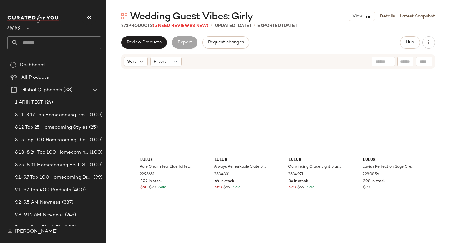
scroll to position [8810, 0]
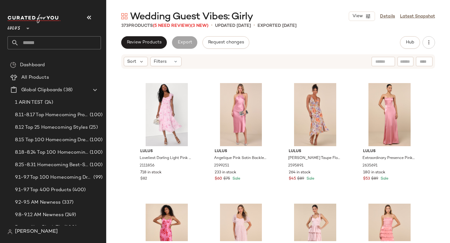
drag, startPoint x: 450, startPoint y: 187, endPoint x: 450, endPoint y: 203, distance: 15.6
click at [450, 203] on div "Lulus Loveliest Darling Light Pink Floral Ruffled Tie-Back Midi Dress 2111856 7…" at bounding box center [278, 155] width 344 height 172
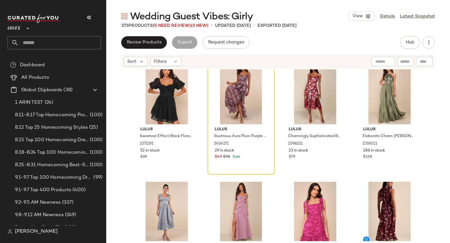
scroll to position [849, 0]
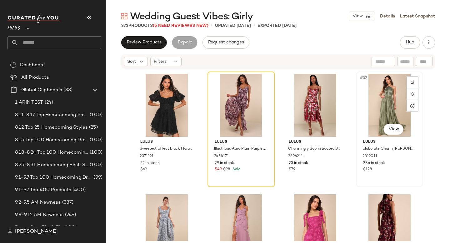
click at [379, 115] on div "#32 View" at bounding box center [390, 105] width 63 height 63
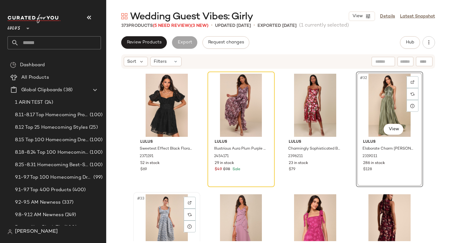
click at [162, 210] on div "#33 View" at bounding box center [166, 226] width 63 height 63
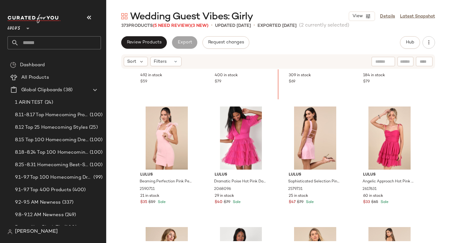
scroll to position [1144, 0]
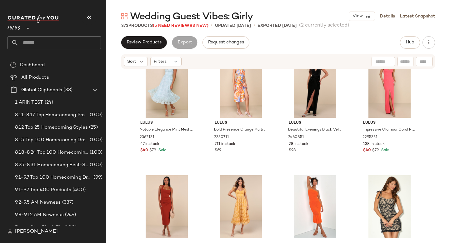
scroll to position [4995, 0]
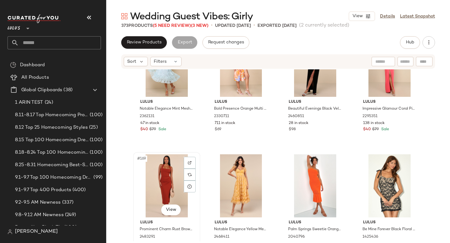
click at [149, 186] on div "#169 View" at bounding box center [166, 186] width 63 height 63
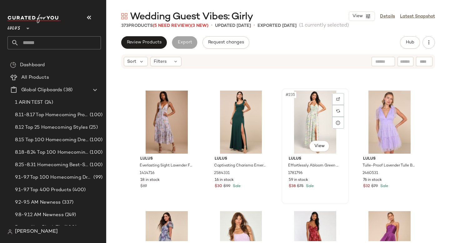
scroll to position [6990, 0]
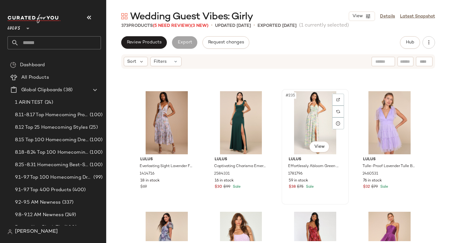
click at [300, 133] on div "#235 View" at bounding box center [315, 122] width 63 height 63
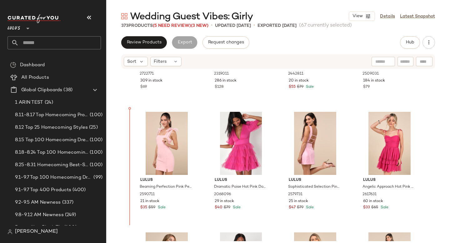
scroll to position [1179, 0]
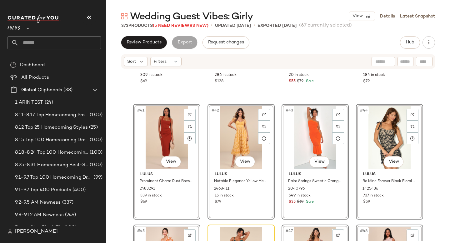
click at [122, 148] on div "Lulus Delizah Burgundy Floral Burnout Halter Mini Dress 2722771 309 in stock $6…" at bounding box center [278, 155] width 344 height 172
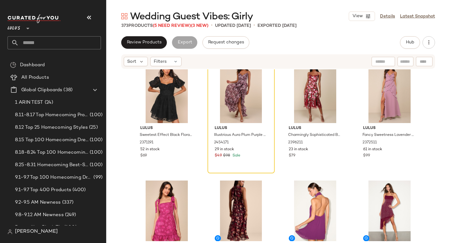
scroll to position [1136, 0]
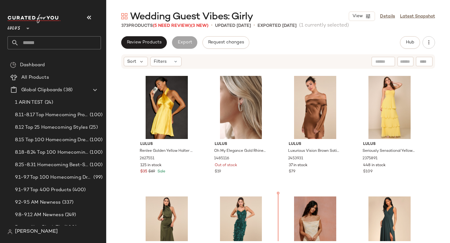
scroll to position [1588, 0]
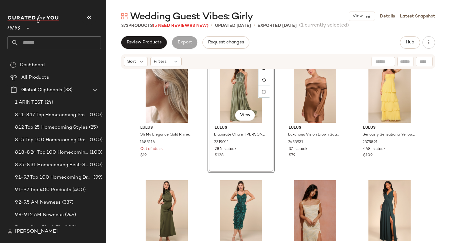
scroll to position [1499, 0]
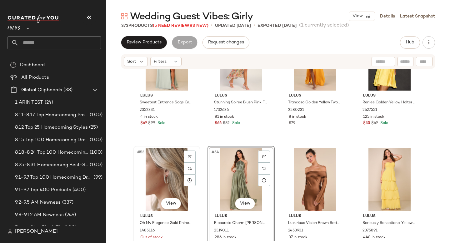
click at [171, 149] on div "#53 View" at bounding box center [166, 179] width 63 height 63
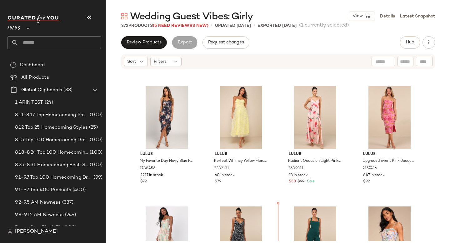
scroll to position [1818, 0]
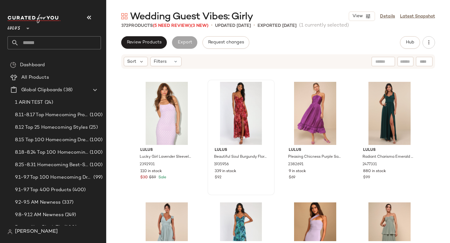
scroll to position [7115, 0]
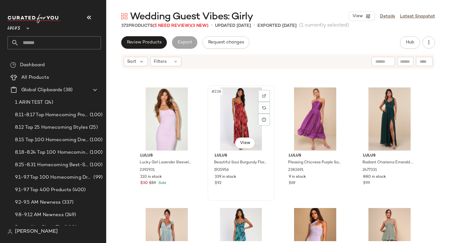
click at [231, 109] on div "#238 View" at bounding box center [241, 119] width 63 height 63
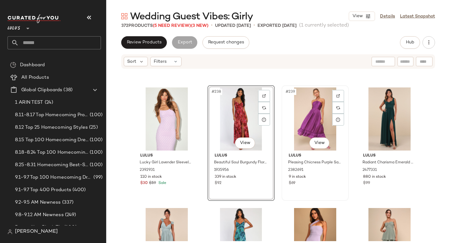
click at [318, 109] on div "#239 View" at bounding box center [315, 119] width 63 height 63
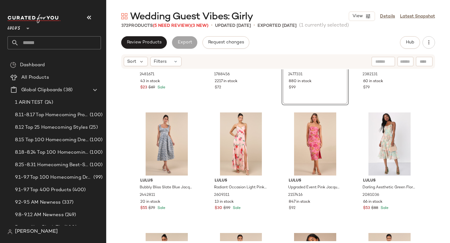
scroll to position [1903, 0]
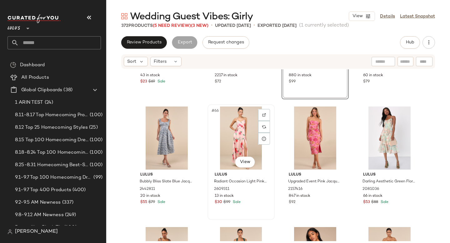
click at [222, 146] on div "#66 View" at bounding box center [241, 138] width 63 height 63
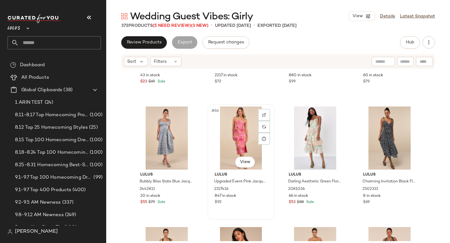
click at [233, 140] on div "#66 View" at bounding box center [241, 138] width 63 height 63
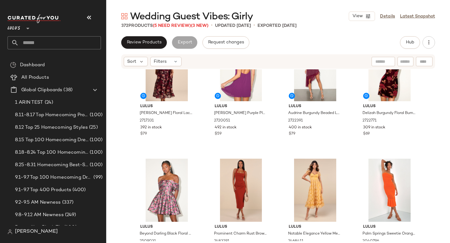
scroll to position [1081, 0]
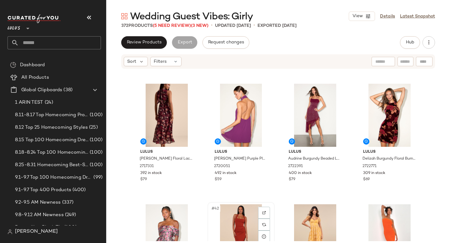
scroll to position [1082, 0]
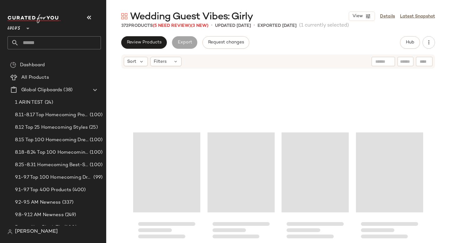
scroll to position [5309, 0]
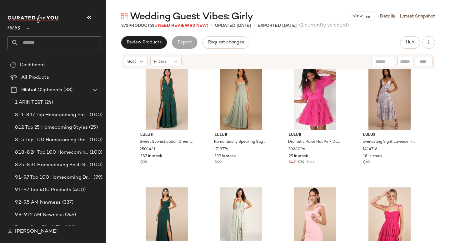
scroll to position [3292, 0]
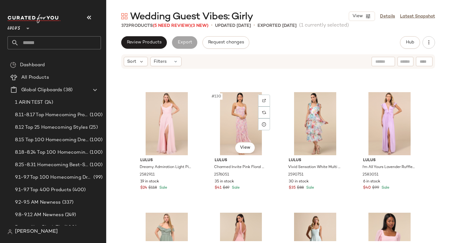
scroll to position [3897, 0]
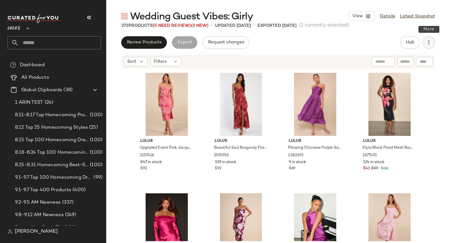
click at [428, 38] on button "button" at bounding box center [429, 42] width 13 height 13
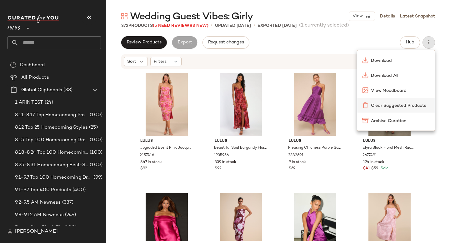
click at [393, 100] on div "Clear Suggested Products" at bounding box center [397, 105] width 78 height 15
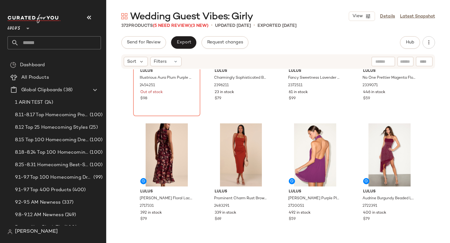
scroll to position [1041, 0]
click at [154, 151] on div "#37 View" at bounding box center [166, 155] width 63 height 63
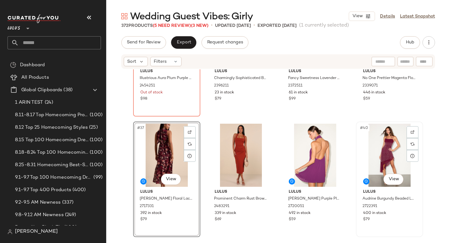
click at [383, 153] on div "#40 View" at bounding box center [390, 155] width 63 height 63
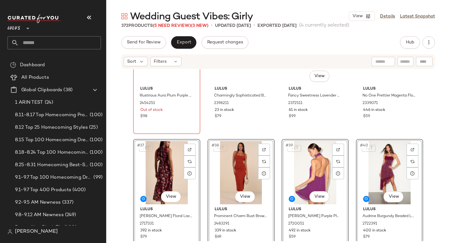
scroll to position [1016, 0]
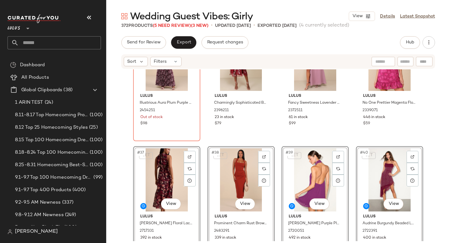
click at [172, 170] on div "SET #37 View" at bounding box center [166, 180] width 63 height 63
click at [374, 172] on div "SET #40 View" at bounding box center [390, 180] width 63 height 63
click at [333, 131] on div "#35 View Lulus Fancy Sweetness Lavender Ruffled Lace-Up Sleeveless Maxi Dress 2…" at bounding box center [315, 83] width 66 height 114
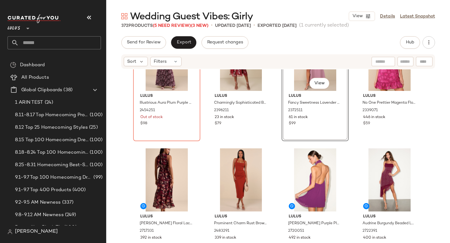
click at [352, 142] on div "Lulus Illustrious Aura Plum Purple Floral Bustier Tie-Strap Maxi Dress 2454251 …" at bounding box center [278, 155] width 344 height 172
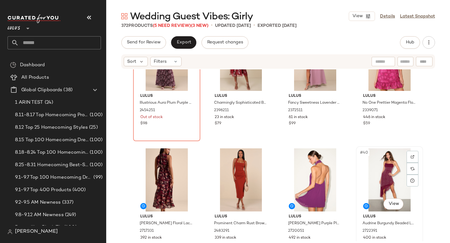
click at [391, 163] on div "#40 View" at bounding box center [390, 180] width 63 height 63
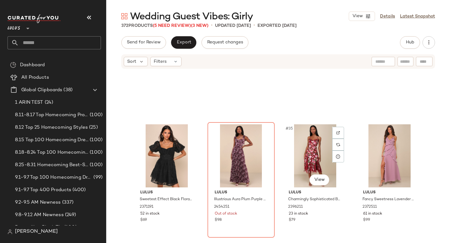
scroll to position [913, 0]
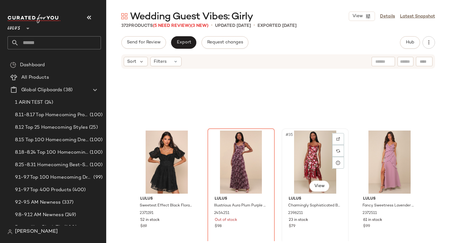
click at [302, 164] on div "#35 View" at bounding box center [315, 162] width 63 height 63
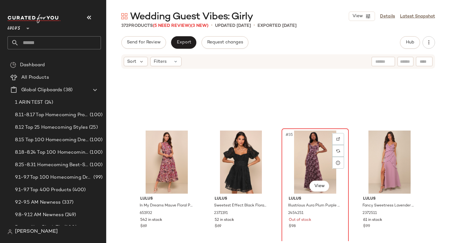
click at [313, 165] on div "#35 View" at bounding box center [315, 162] width 63 height 63
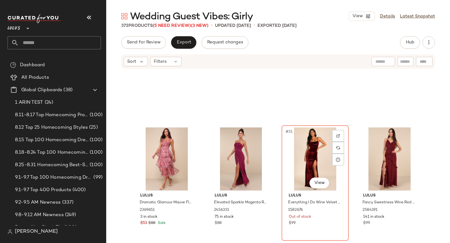
scroll to position [875, 0]
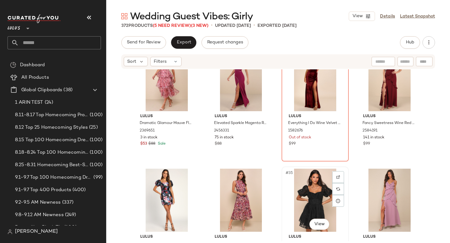
click at [310, 187] on div "#35 View" at bounding box center [315, 200] width 63 height 63
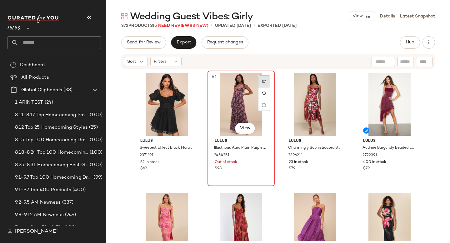
click at [264, 84] on div at bounding box center [264, 81] width 12 height 12
click at [228, 109] on div "#2 View" at bounding box center [241, 104] width 63 height 63
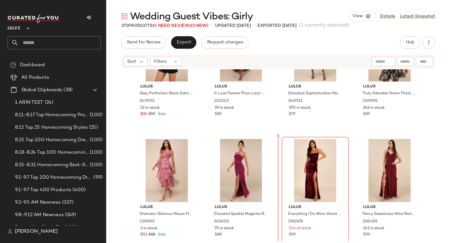
scroll to position [785, 0]
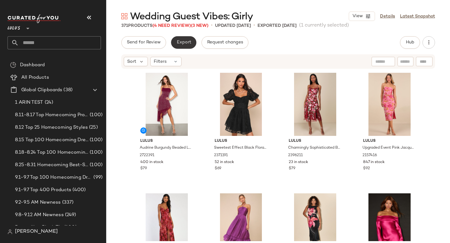
click at [181, 43] on span "Export" at bounding box center [183, 42] width 15 height 5
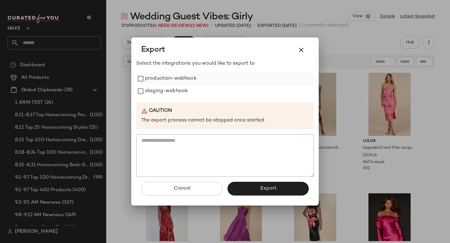
click at [177, 79] on label "production-webhook" at bounding box center [171, 79] width 52 height 13
click at [177, 93] on label "staging-webhook" at bounding box center [166, 91] width 43 height 13
click at [269, 186] on span "Export" at bounding box center [268, 189] width 17 height 6
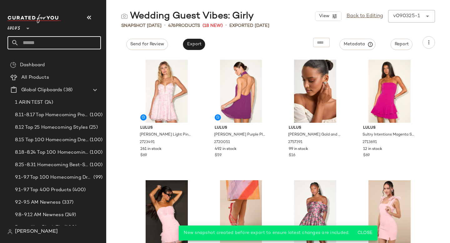
click at [55, 44] on input "text" at bounding box center [60, 42] width 82 height 13
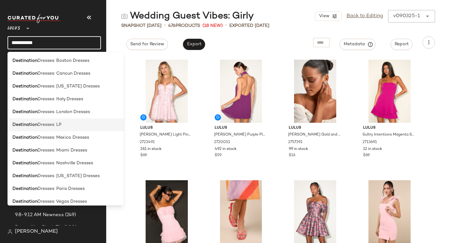
scroll to position [236, 0]
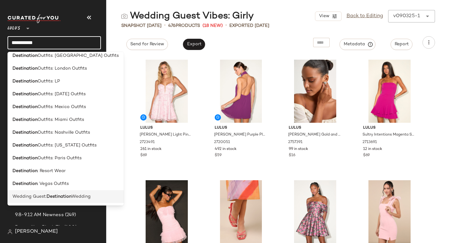
type input "**********"
click at [37, 199] on span "Wedding Guest:" at bounding box center [30, 197] width 34 height 7
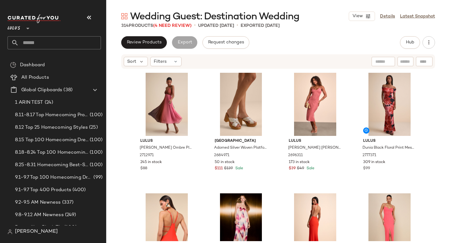
click at [343, 39] on div "Review Products Export Request changes Hub" at bounding box center [278, 42] width 314 height 13
click at [414, 43] on span "Hub" at bounding box center [410, 42] width 9 height 5
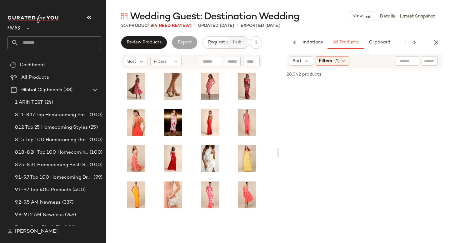
scroll to position [0, 31]
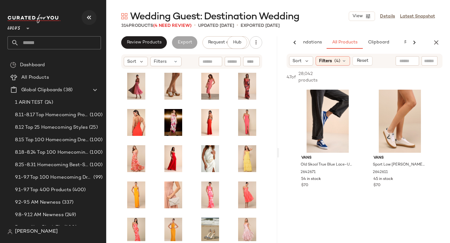
click at [84, 18] on button "button" at bounding box center [89, 17] width 15 height 15
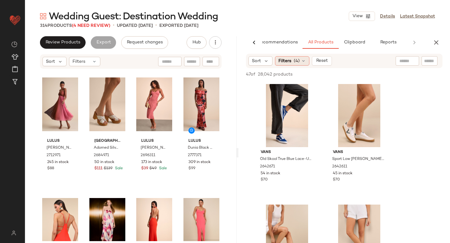
click at [298, 63] on span "(4)" at bounding box center [297, 61] width 6 height 7
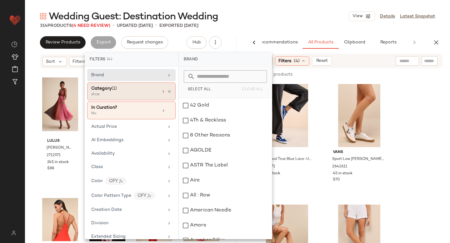
click at [138, 89] on div "Category (1)" at bounding box center [124, 88] width 67 height 7
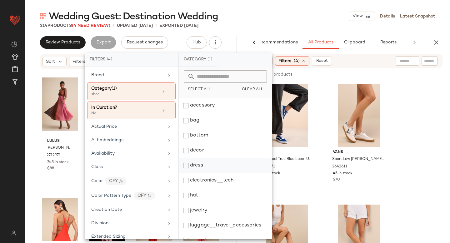
click at [190, 168] on div "dress" at bounding box center [225, 165] width 93 height 15
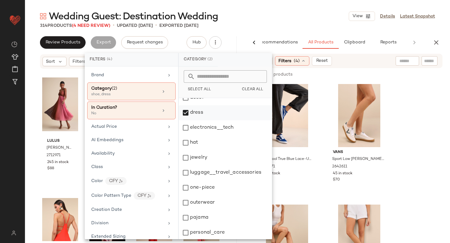
scroll to position [114, 0]
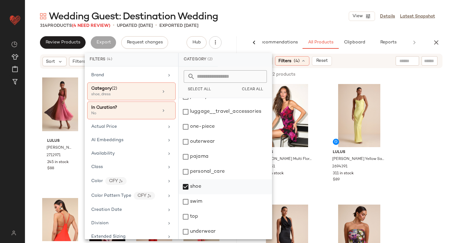
click at [185, 186] on div "shoe" at bounding box center [225, 187] width 93 height 15
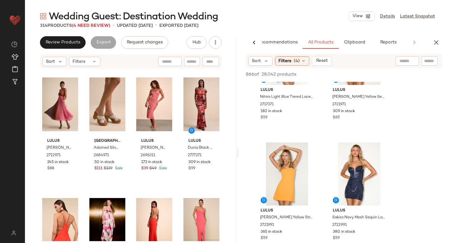
scroll to position [1101, 0]
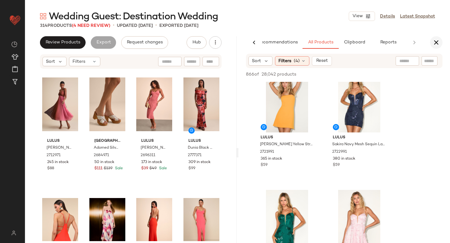
click at [440, 39] on icon "button" at bounding box center [437, 43] width 8 height 8
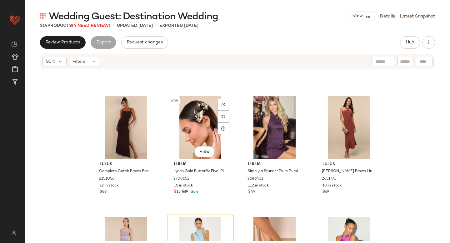
scroll to position [1547, 0]
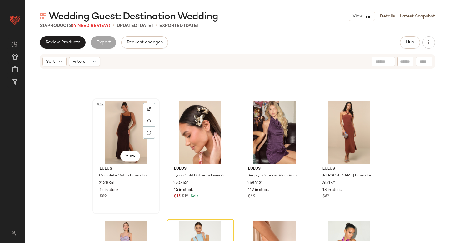
click at [125, 130] on div "#53 View" at bounding box center [126, 132] width 63 height 63
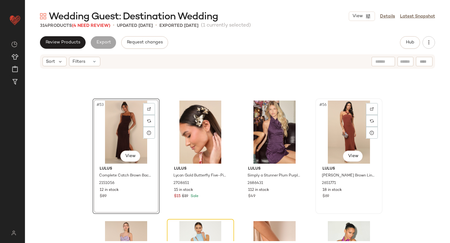
click at [335, 139] on div "#56 View" at bounding box center [349, 132] width 63 height 63
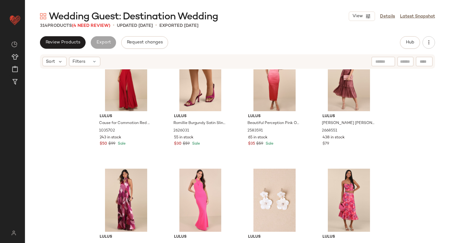
scroll to position [2064, 0]
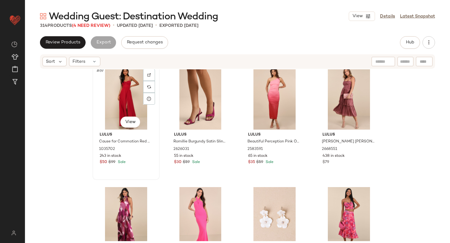
click at [119, 94] on div "#69 View" at bounding box center [126, 98] width 63 height 63
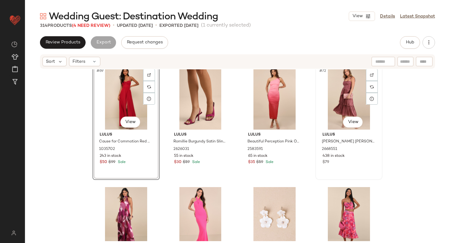
click at [346, 105] on div "#72 View" at bounding box center [349, 98] width 63 height 63
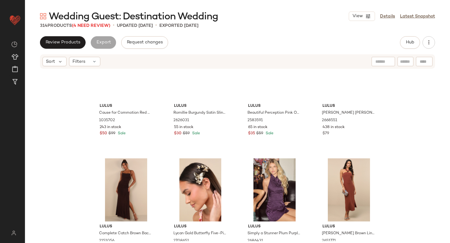
scroll to position [23, 0]
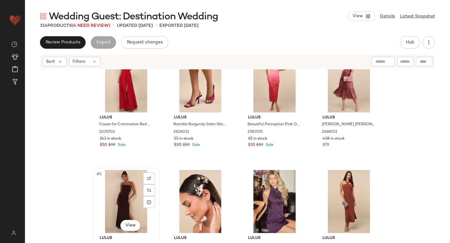
click at [114, 197] on div "#5 View" at bounding box center [126, 201] width 63 height 63
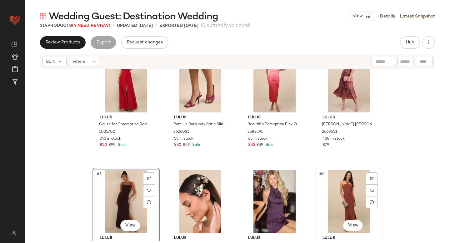
click at [328, 194] on div "#8 View" at bounding box center [349, 201] width 63 height 63
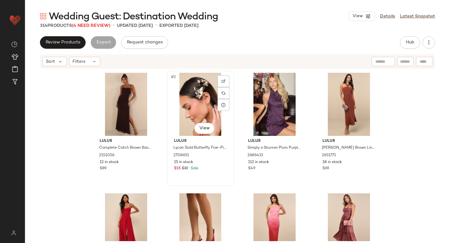
scroll to position [50, 0]
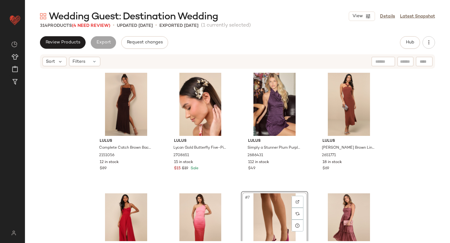
click at [270, 206] on div "#7 View" at bounding box center [274, 225] width 63 height 63
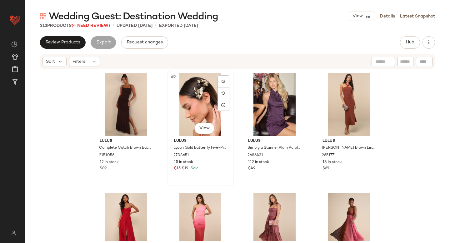
click at [196, 110] on div "#2 View" at bounding box center [200, 104] width 63 height 63
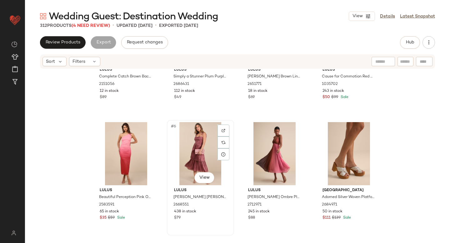
scroll to position [73, 0]
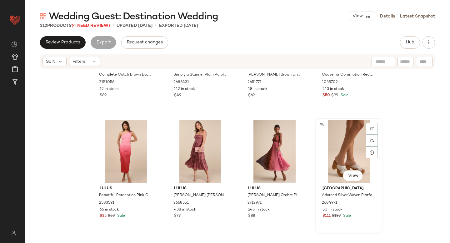
click at [340, 146] on div "#8 View" at bounding box center [349, 151] width 63 height 63
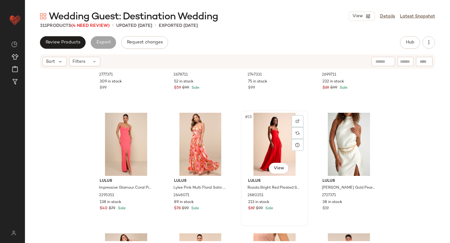
scroll to position [328, 0]
click at [339, 145] on div "#16 View" at bounding box center [349, 144] width 63 height 63
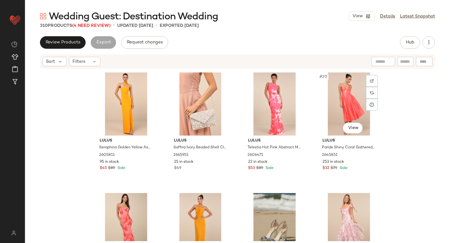
scroll to position [500, 0]
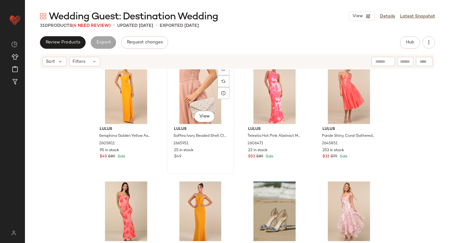
click at [184, 100] on div "#18 View" at bounding box center [200, 92] width 63 height 63
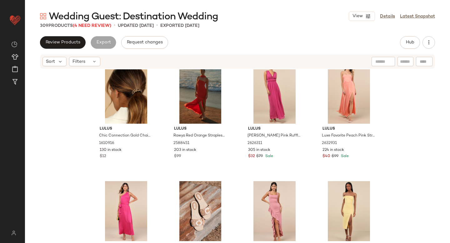
scroll to position [679, 0]
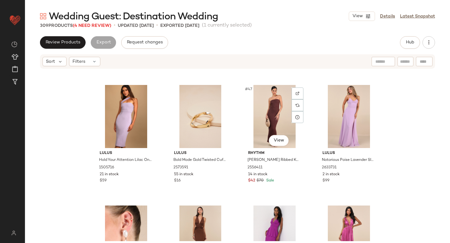
scroll to position [1259, 0]
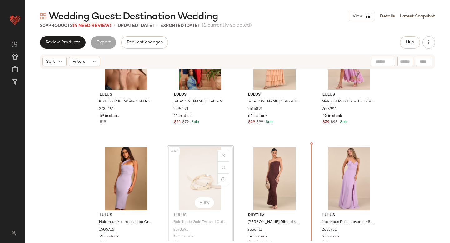
drag, startPoint x: 203, startPoint y: 176, endPoint x: 207, endPoint y: 176, distance: 4.1
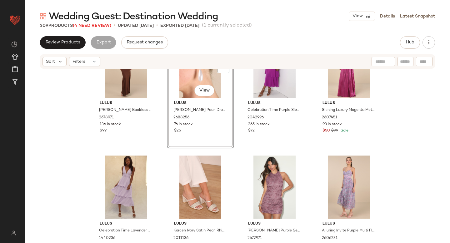
scroll to position [1560, 0]
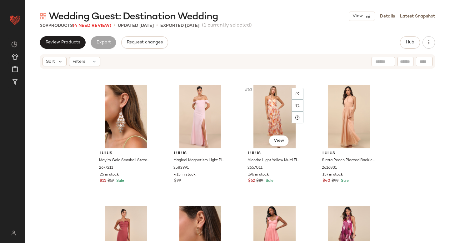
scroll to position [1774, 0]
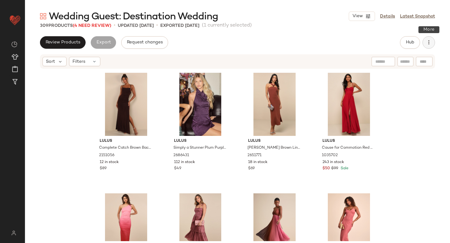
click at [434, 43] on button "button" at bounding box center [429, 42] width 13 height 13
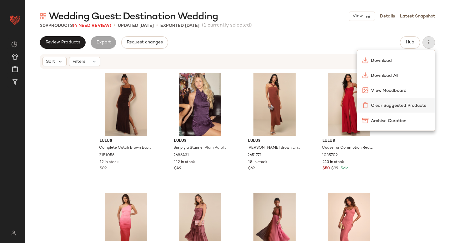
click at [388, 103] on span "Clear Suggested Products" at bounding box center [400, 106] width 59 height 7
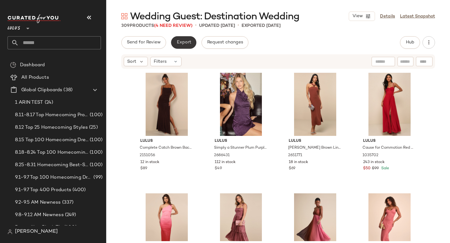
click at [184, 43] on span "Export" at bounding box center [183, 42] width 15 height 5
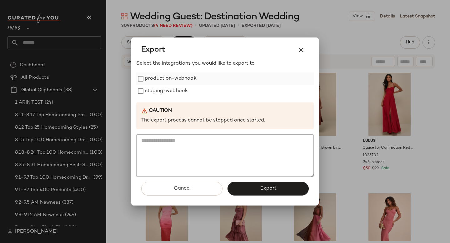
click at [161, 78] on label "production-webhook" at bounding box center [171, 79] width 52 height 13
click at [162, 93] on label "staging-webhook" at bounding box center [166, 91] width 43 height 13
click at [267, 187] on span "Export" at bounding box center [268, 189] width 17 height 6
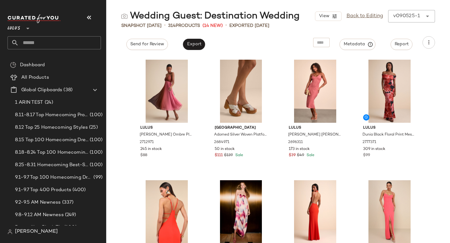
click at [35, 41] on input "text" at bounding box center [60, 42] width 82 height 13
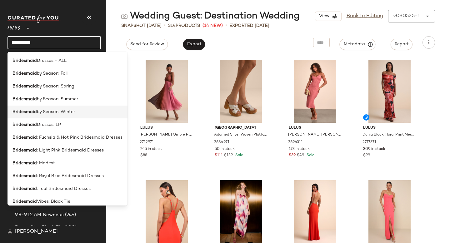
type input "**********"
click at [18, 113] on b "Bridesmaid" at bounding box center [25, 112] width 24 height 7
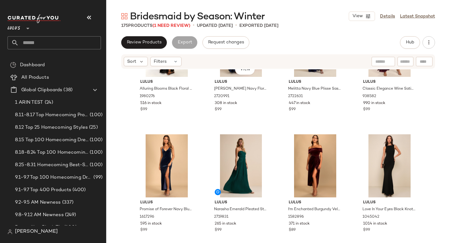
scroll to position [186, 0]
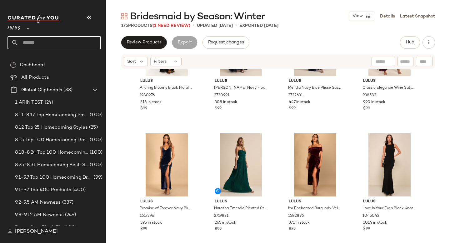
click at [53, 45] on input "text" at bounding box center [60, 42] width 82 height 13
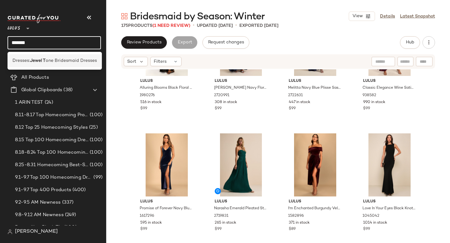
type input "*******"
click at [56, 60] on span "one Bridesmaid Dresses" at bounding box center [71, 61] width 51 height 7
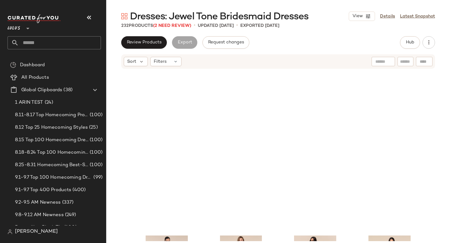
scroll to position [2519, 0]
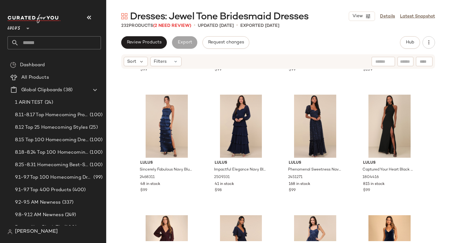
click at [80, 47] on input "text" at bounding box center [60, 42] width 82 height 13
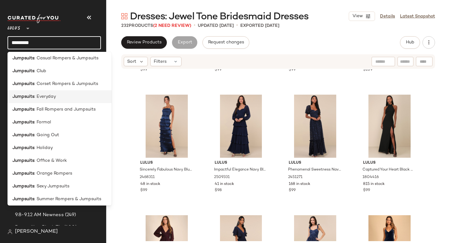
scroll to position [72, 0]
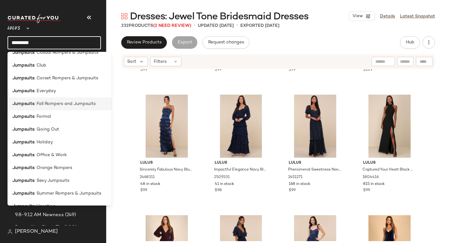
type input "*********"
click at [54, 101] on span ": Fall Rompers and Jumpsuits" at bounding box center [64, 104] width 61 height 7
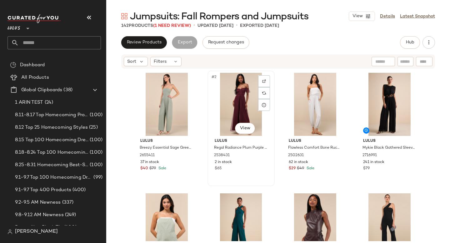
click at [233, 92] on div "#2 View" at bounding box center [241, 104] width 63 height 63
